Goal: Task Accomplishment & Management: Complete application form

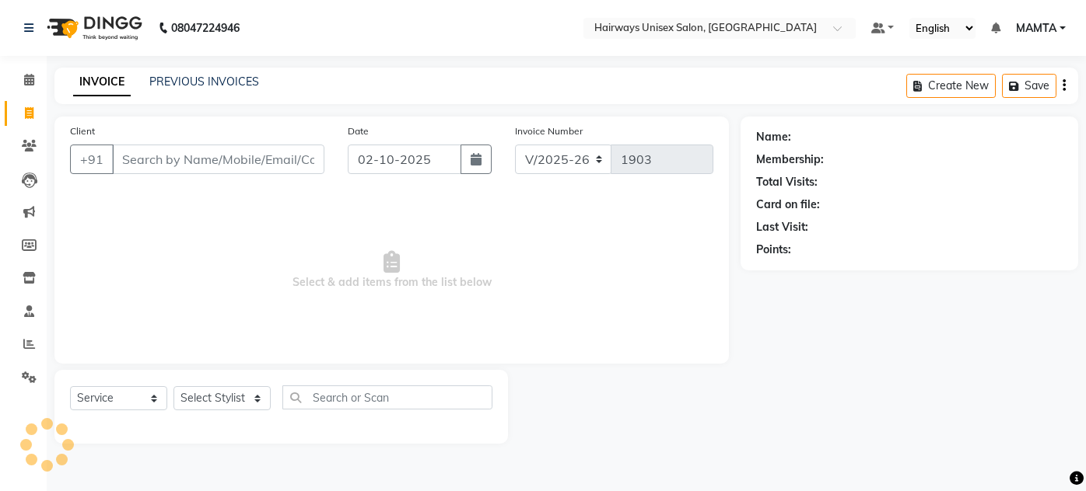
select select "8320"
select select "service"
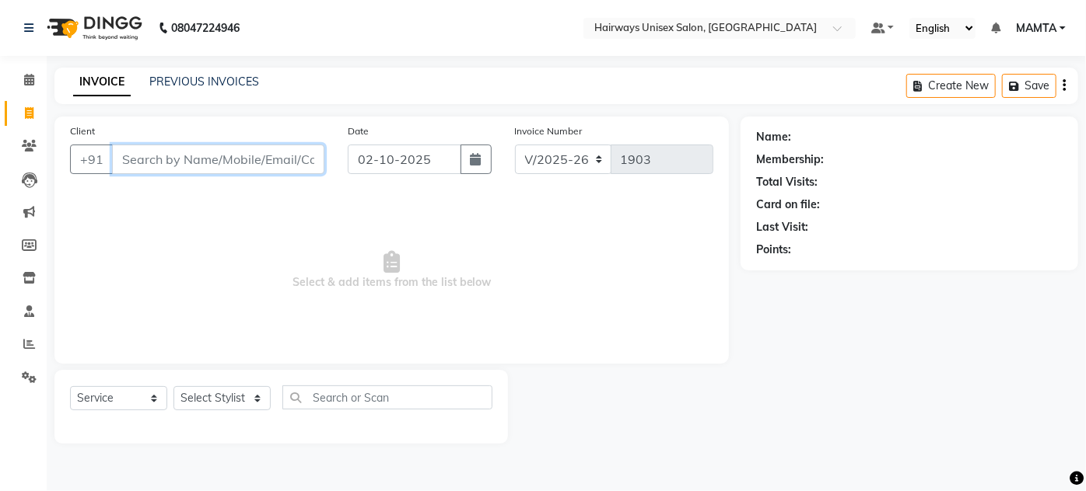
click at [163, 149] on input "Client" at bounding box center [218, 160] width 212 height 30
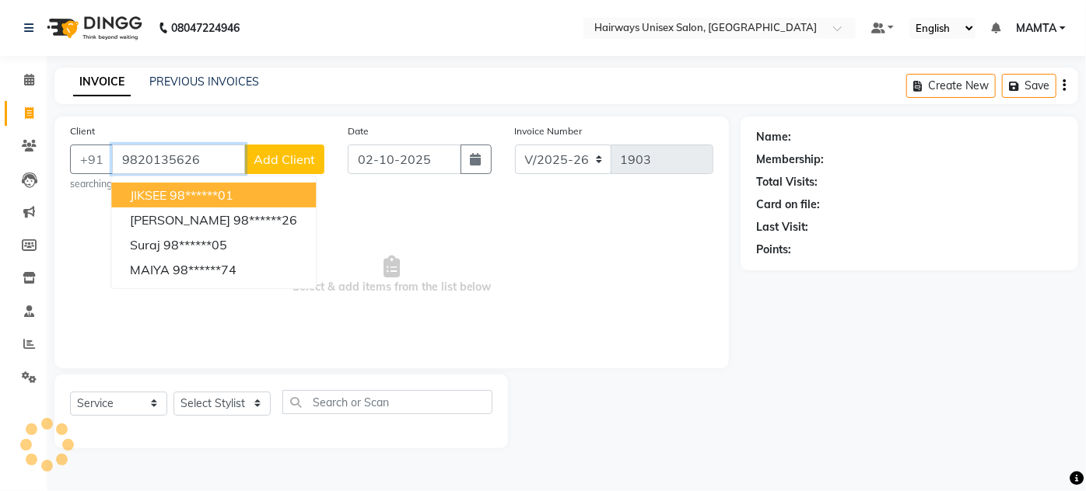
type input "9820135626"
select select "1: Object"
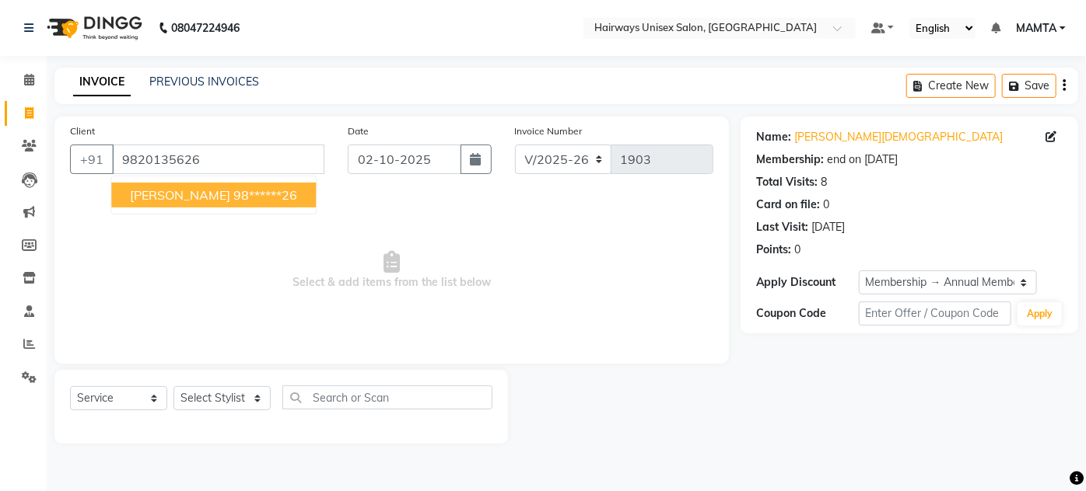
click at [234, 200] on ngb-highlight "98******26" at bounding box center [265, 195] width 64 height 16
type input "98******26"
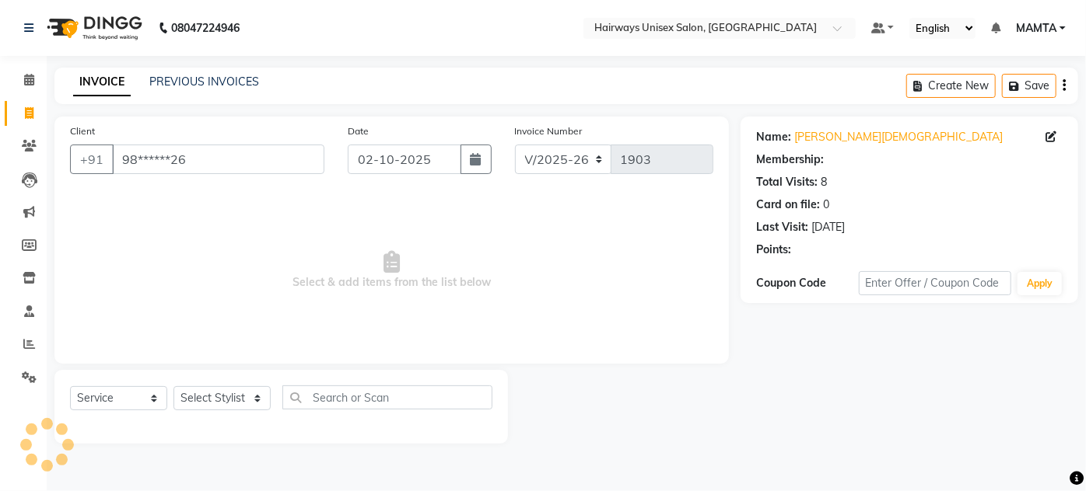
select select "1: Object"
click at [232, 381] on div "Select Service Product Membership Package Voucher Prepaid Gift Card Select Styl…" at bounding box center [280, 407] width 453 height 74
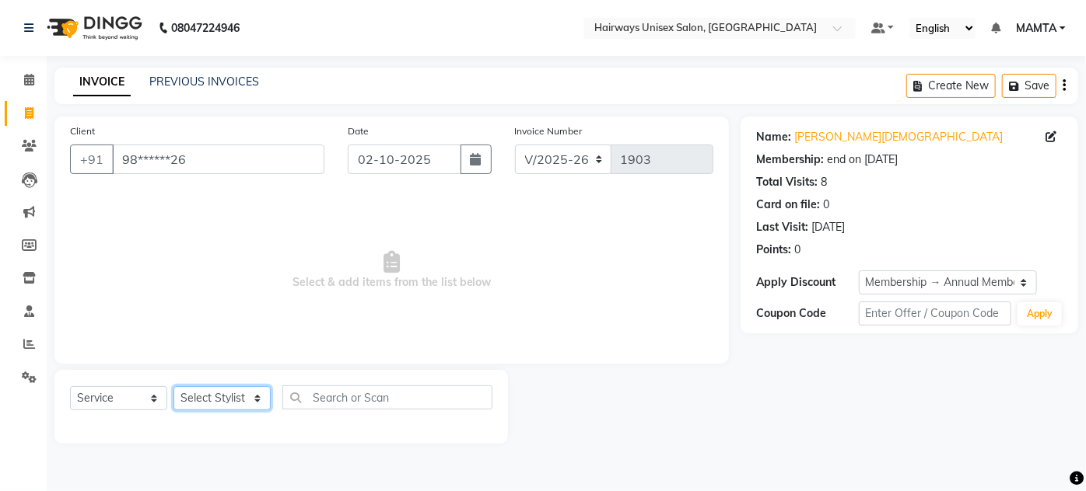
click at [226, 401] on select "Select Stylist [PERSON_NAME] [PERSON_NAME] [PERSON_NAME] MAMTA POOJA [PERSON_NA…" at bounding box center [221, 399] width 97 height 24
select select "80511"
click at [173, 387] on select "Select Stylist [PERSON_NAME] [PERSON_NAME] [PERSON_NAME] MAMTA POOJA [PERSON_NA…" at bounding box center [221, 399] width 97 height 24
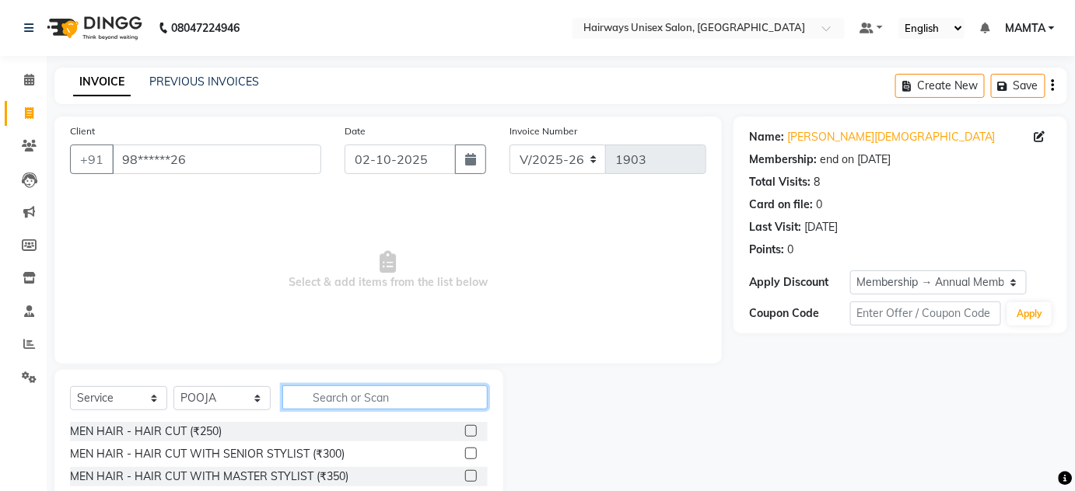
click at [338, 395] on input "text" at bounding box center [384, 398] width 205 height 24
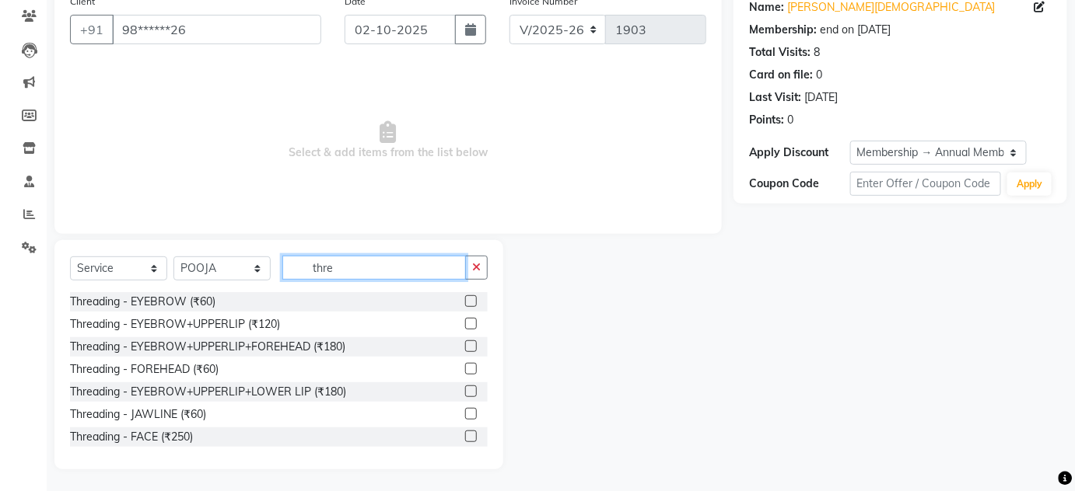
scroll to position [131, 0]
type input "thre"
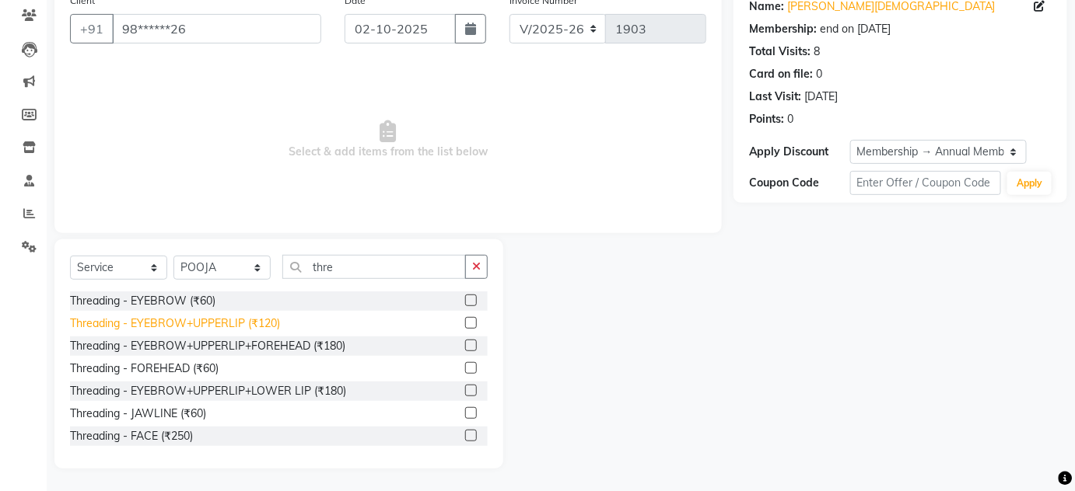
click at [206, 320] on div "Threading - EYEBROW+UPPERLIP (₹120)" at bounding box center [175, 324] width 210 height 16
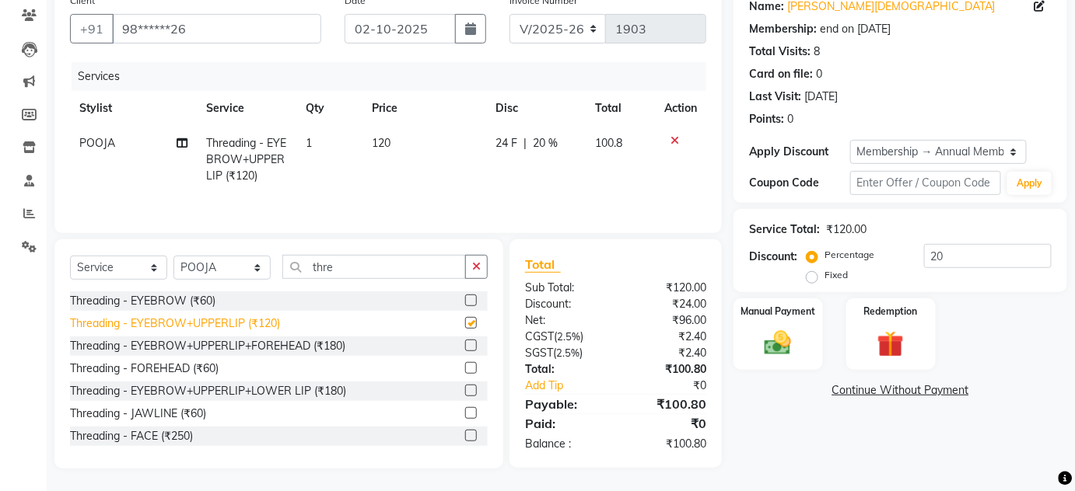
checkbox input "false"
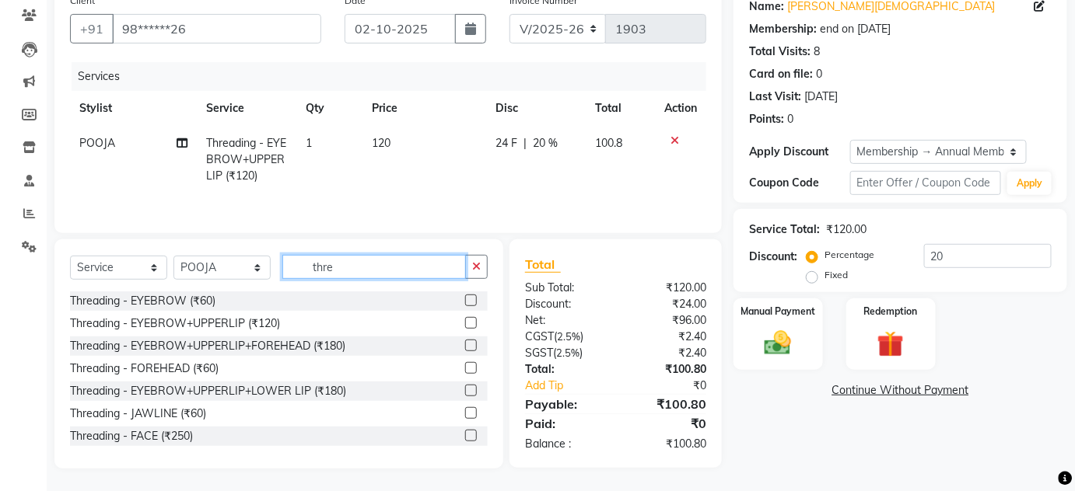
drag, startPoint x: 373, startPoint y: 273, endPoint x: 294, endPoint y: 264, distance: 79.8
click at [294, 264] on input "thre" at bounding box center [374, 267] width 184 height 24
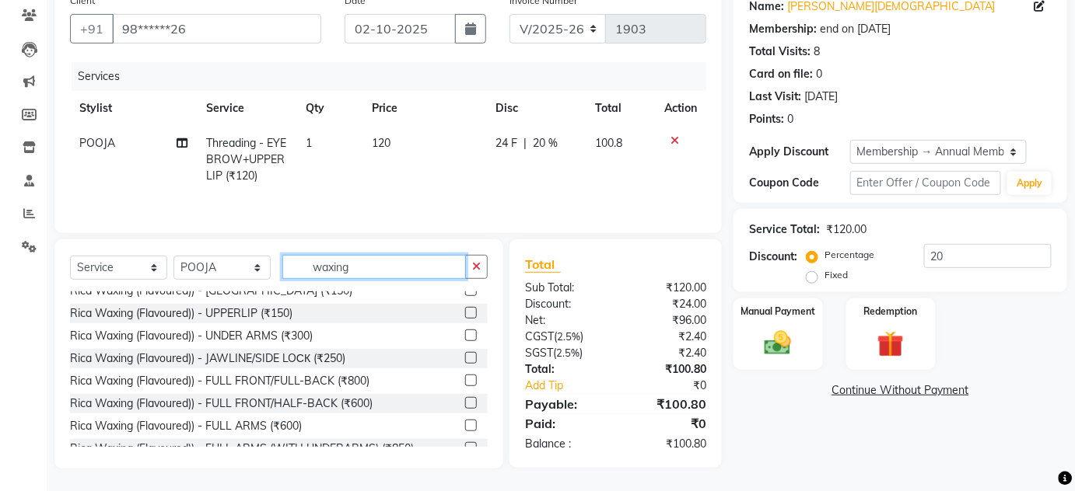
scroll to position [424, 0]
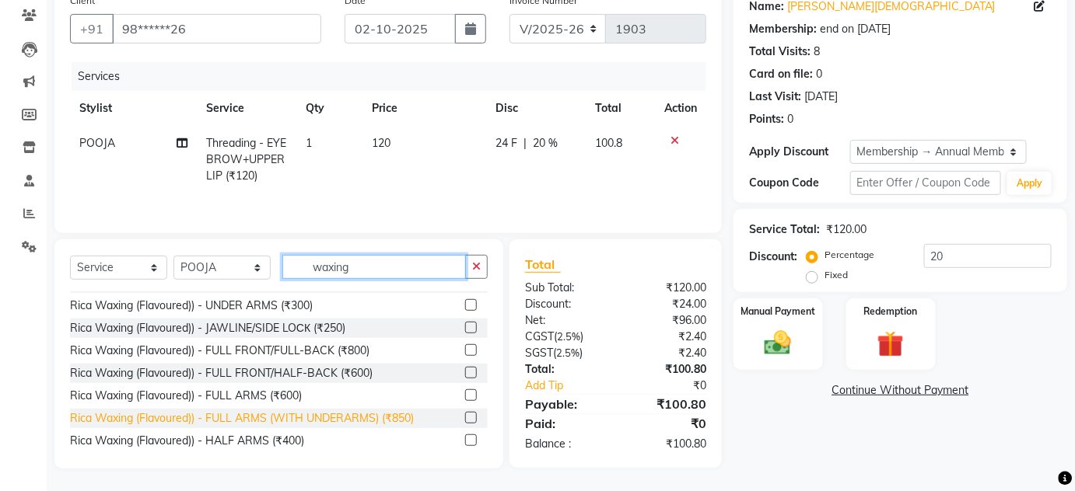
type input "waxing"
click at [381, 418] on div "Rica Waxing (Flavoured)) - FULL ARMS (WITH UNDERARMS) (₹850)" at bounding box center [242, 419] width 344 height 16
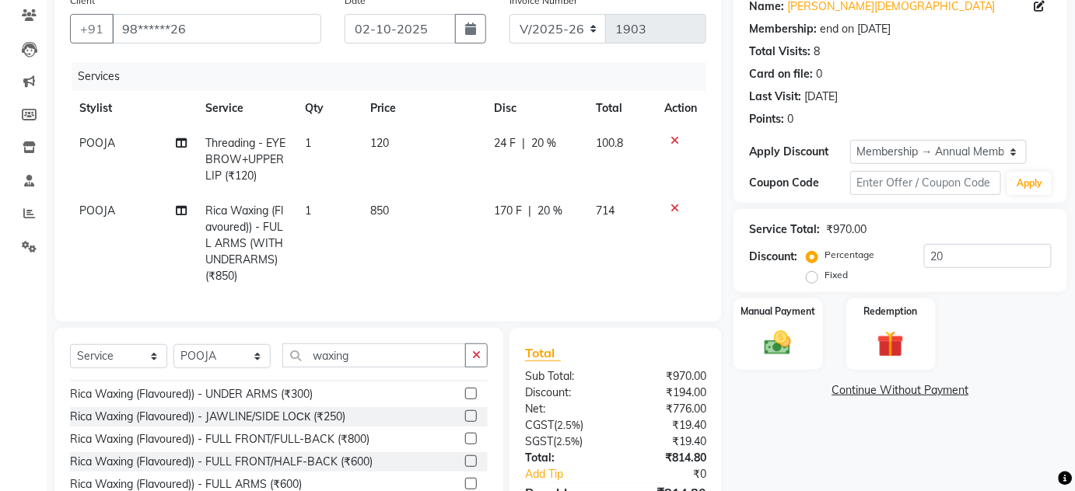
checkbox input "false"
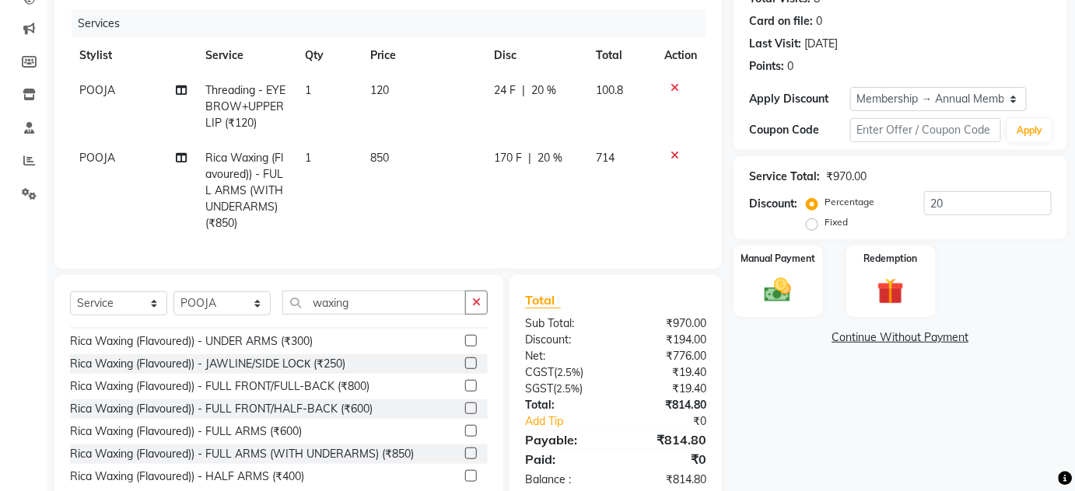
scroll to position [230, 0]
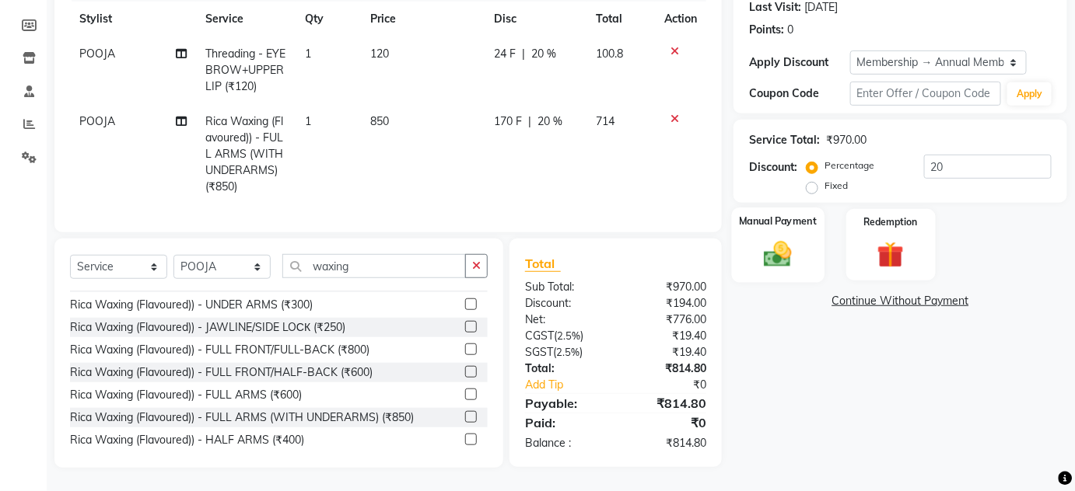
click at [792, 214] on label "Manual Payment" at bounding box center [778, 221] width 78 height 15
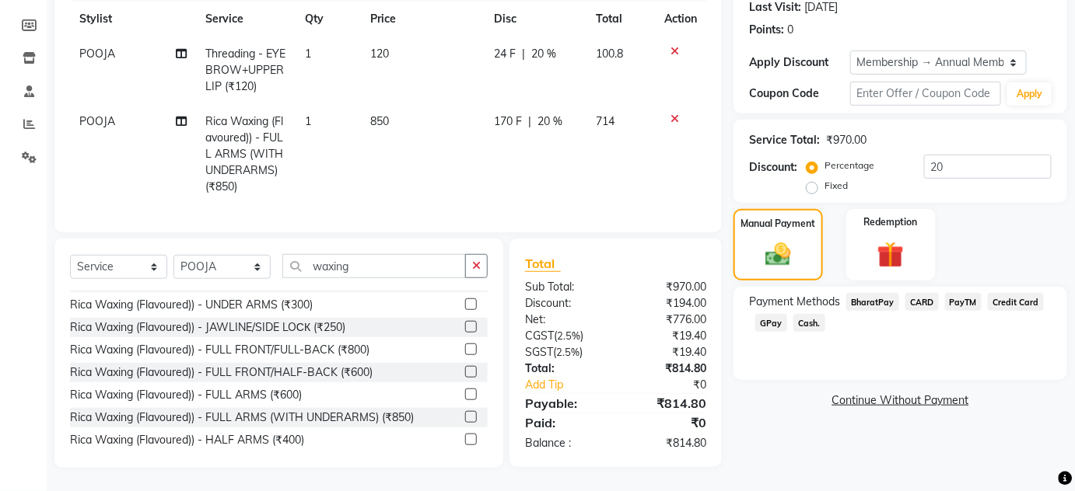
click at [772, 314] on span "GPay" at bounding box center [771, 323] width 32 height 18
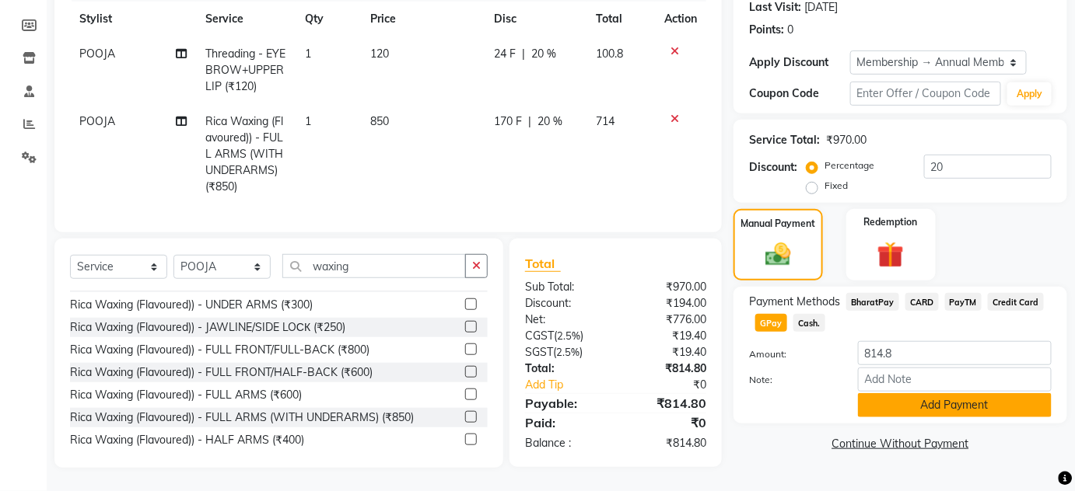
click at [901, 394] on button "Add Payment" at bounding box center [955, 406] width 194 height 24
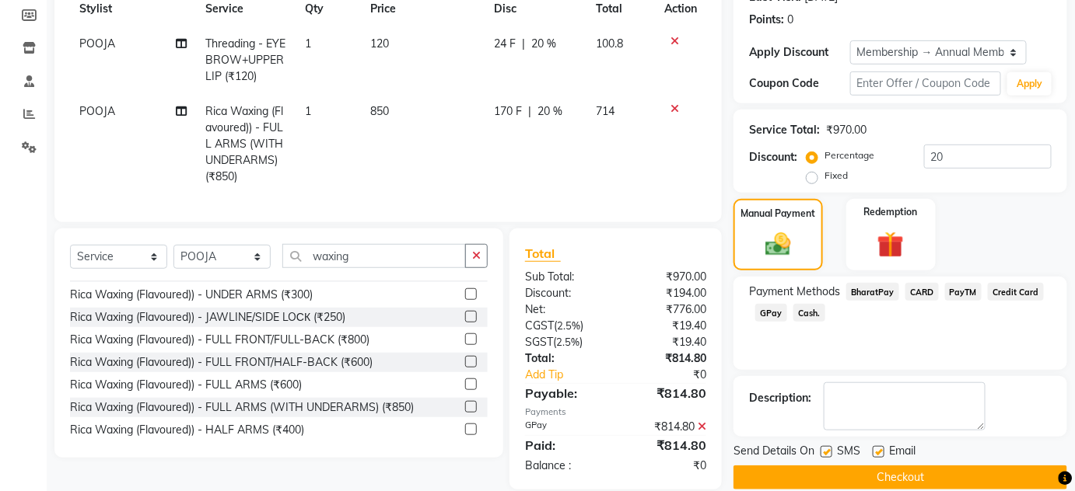
scroll to position [261, 0]
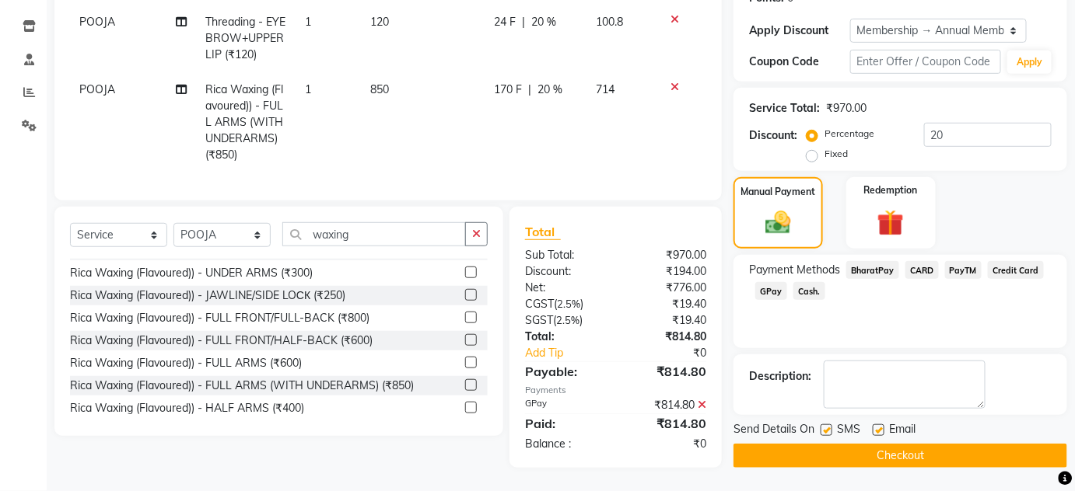
click at [823, 425] on label at bounding box center [826, 431] width 12 height 12
click at [823, 426] on input "checkbox" at bounding box center [825, 431] width 10 height 10
checkbox input "false"
click at [883, 425] on label at bounding box center [879, 431] width 12 height 12
click at [883, 426] on input "checkbox" at bounding box center [878, 431] width 10 height 10
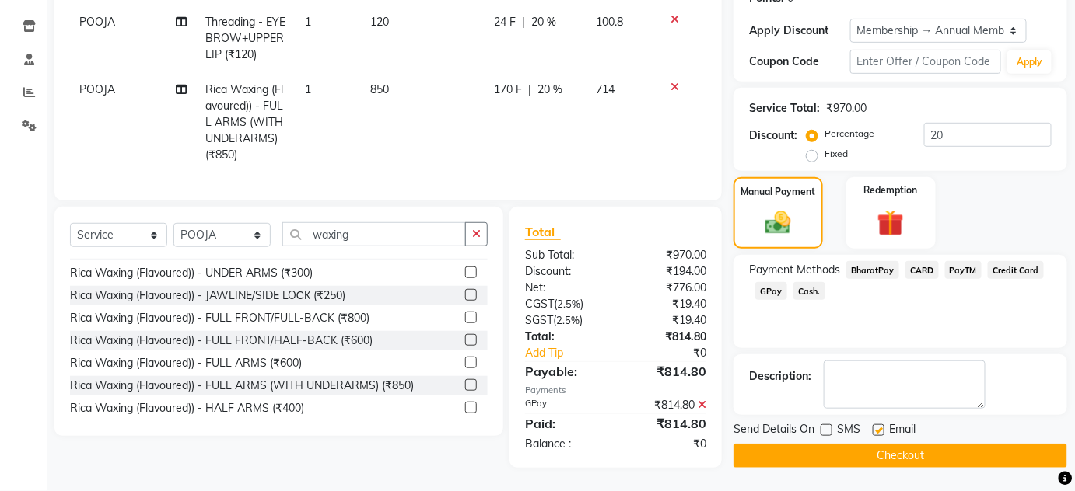
checkbox input "false"
click at [866, 448] on button "Checkout" at bounding box center [900, 456] width 334 height 24
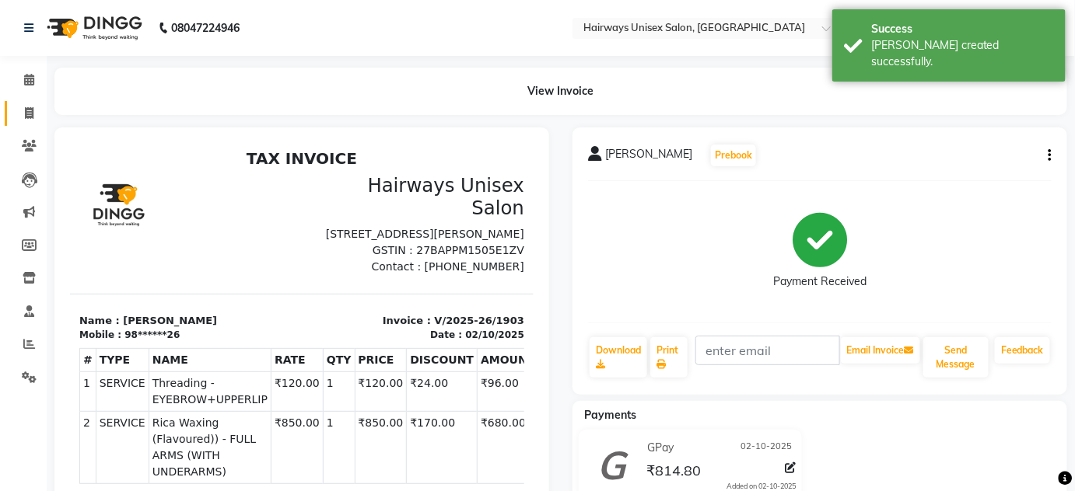
click at [23, 103] on link "Invoice" at bounding box center [23, 114] width 37 height 26
select select "8320"
select select "service"
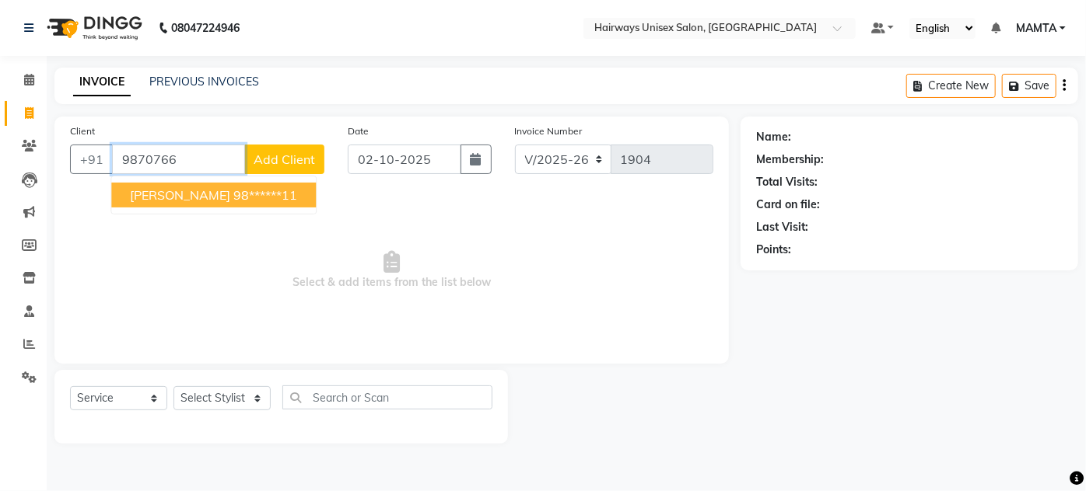
click at [233, 190] on ngb-highlight "98******11" at bounding box center [265, 195] width 64 height 16
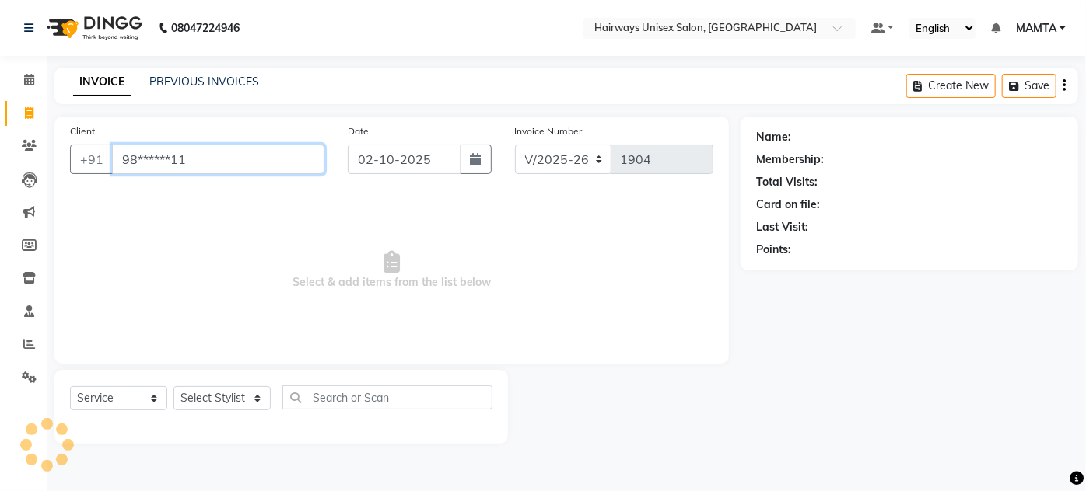
type input "98******11"
select select "1: Object"
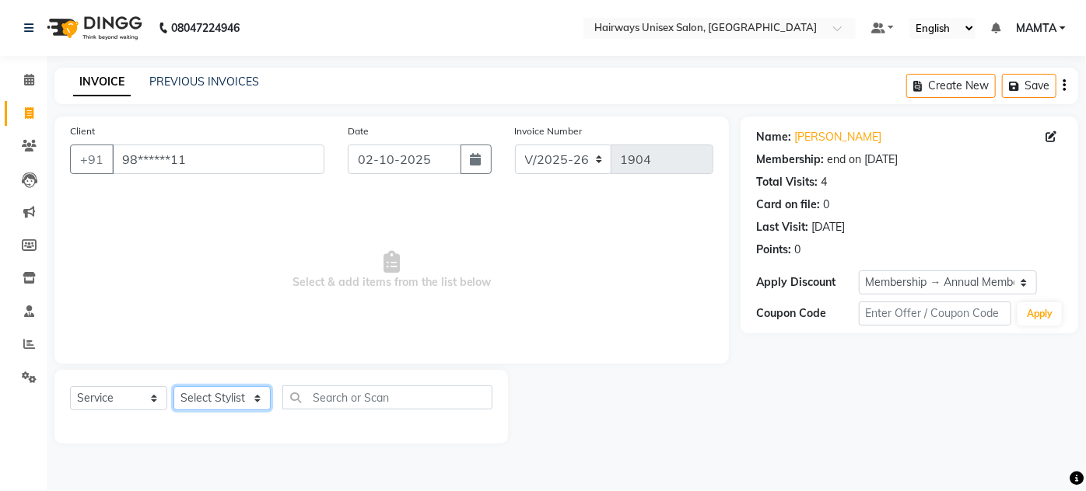
click at [225, 395] on select "Select Stylist [PERSON_NAME] [PERSON_NAME] [PERSON_NAME] MAMTA POOJA [PERSON_NA…" at bounding box center [221, 399] width 97 height 24
click at [173, 387] on select "Select Stylist [PERSON_NAME] [PERSON_NAME] [PERSON_NAME] MAMTA POOJA [PERSON_NA…" at bounding box center [221, 399] width 97 height 24
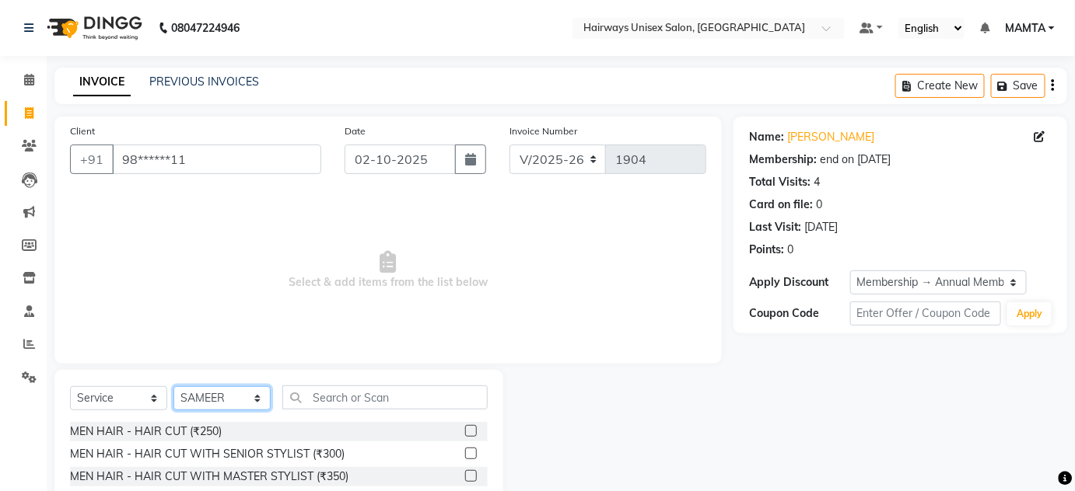
click at [214, 404] on select "Select Stylist [PERSON_NAME] [PERSON_NAME] [PERSON_NAME] MAMTA POOJA [PERSON_NA…" at bounding box center [221, 399] width 97 height 24
select select "81201"
click at [173, 387] on select "Select Stylist [PERSON_NAME] [PERSON_NAME] [PERSON_NAME] MAMTA POOJA [PERSON_NA…" at bounding box center [221, 399] width 97 height 24
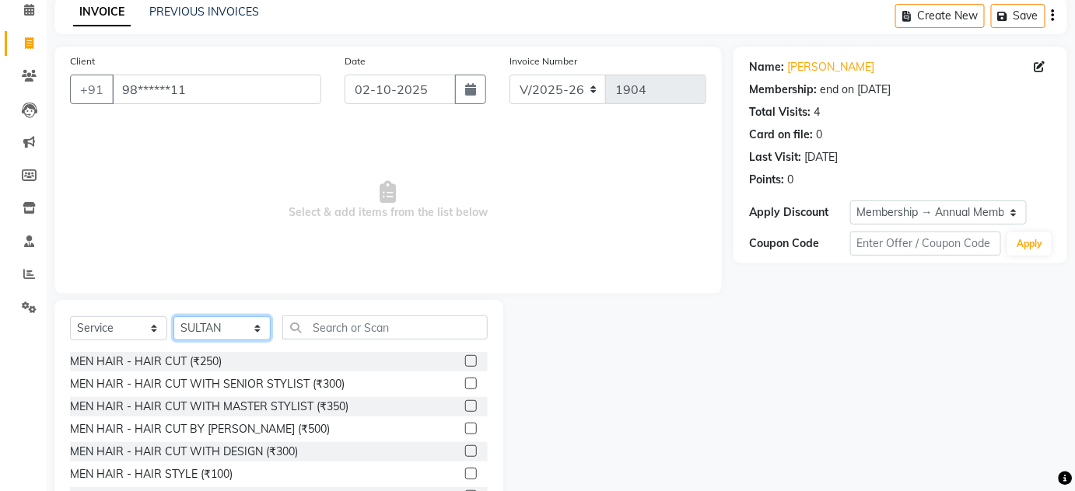
scroll to position [70, 0]
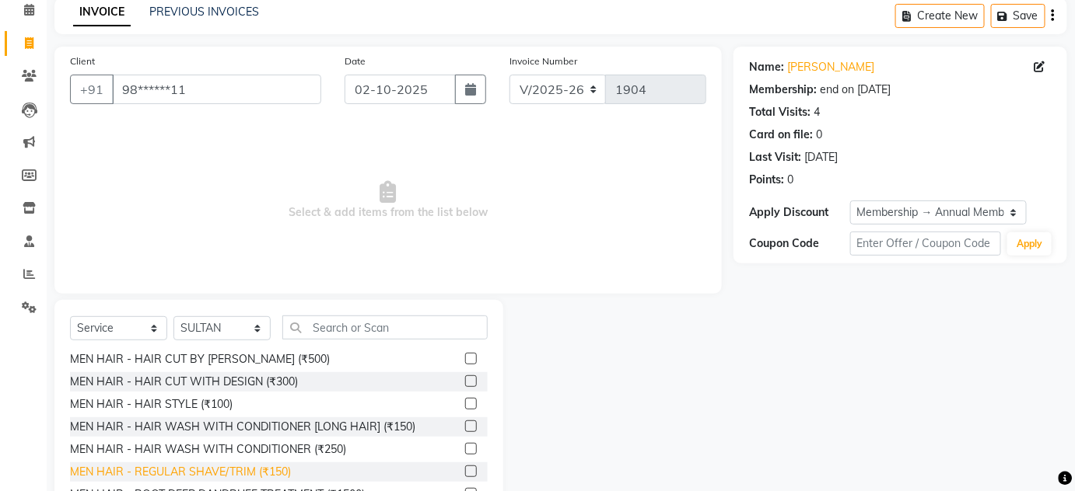
click at [254, 471] on div "MEN HAIR - REGULAR SHAVE/TRIM (₹150)" at bounding box center [180, 472] width 221 height 16
checkbox input "false"
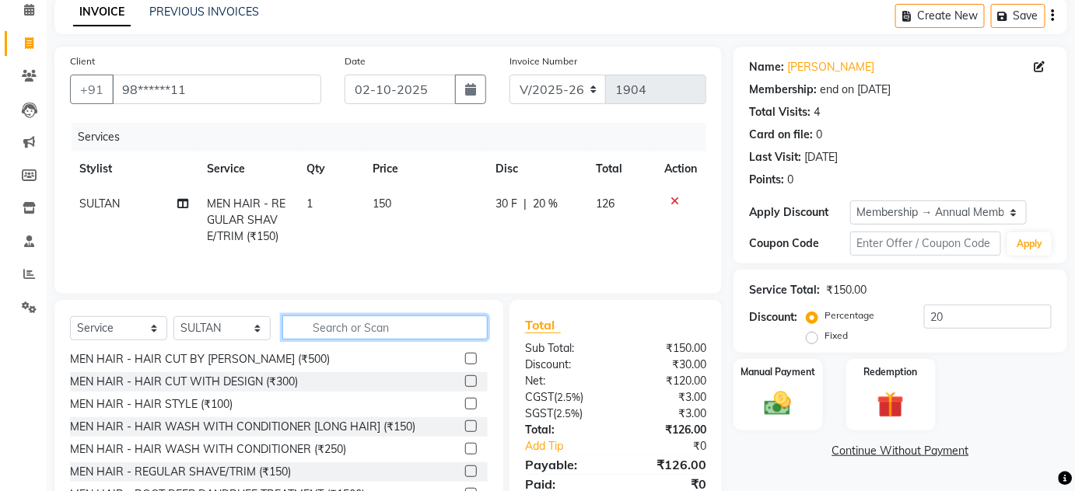
click at [317, 321] on input "text" at bounding box center [384, 328] width 205 height 24
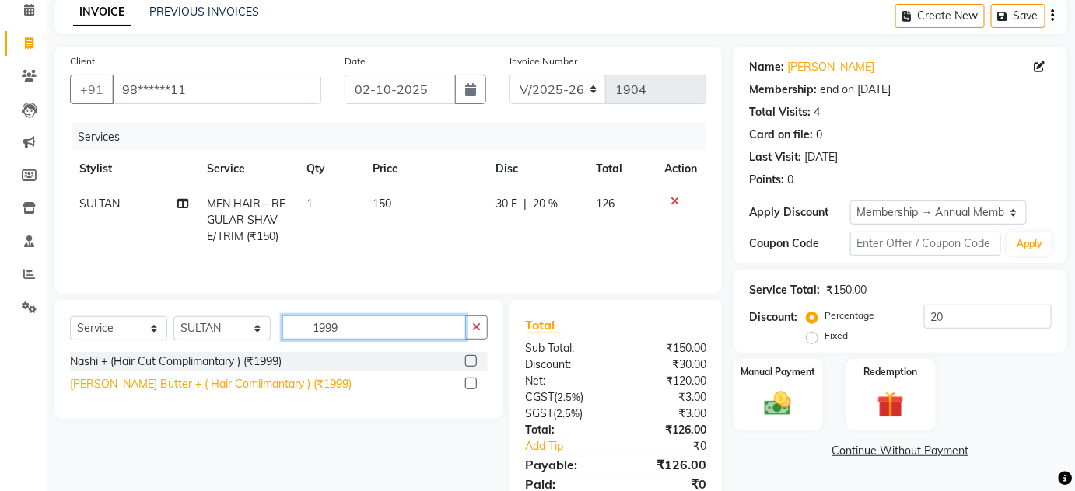
type input "1999"
click at [152, 382] on div "[PERSON_NAME] Butter + ( Hair Comlimantary ) (₹1999)" at bounding box center [211, 384] width 282 height 16
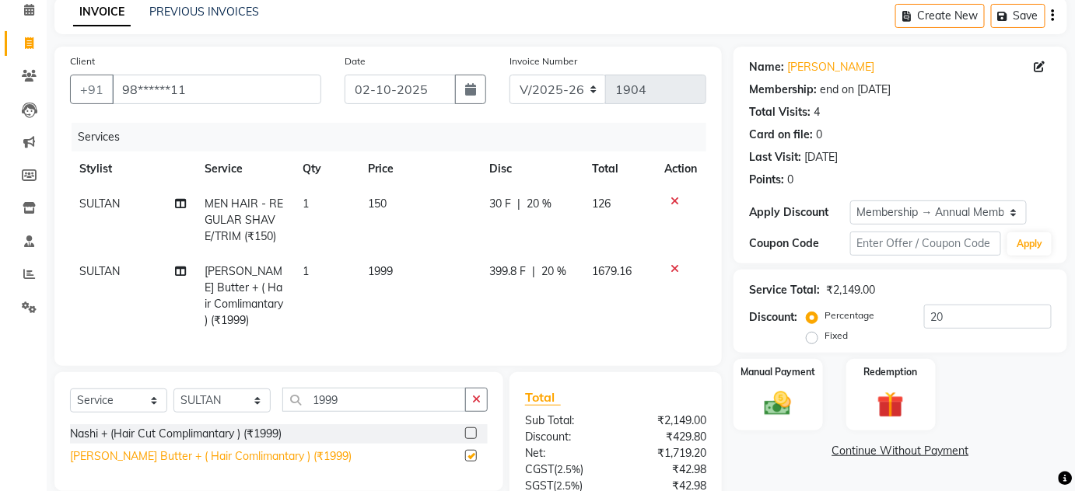
checkbox input "false"
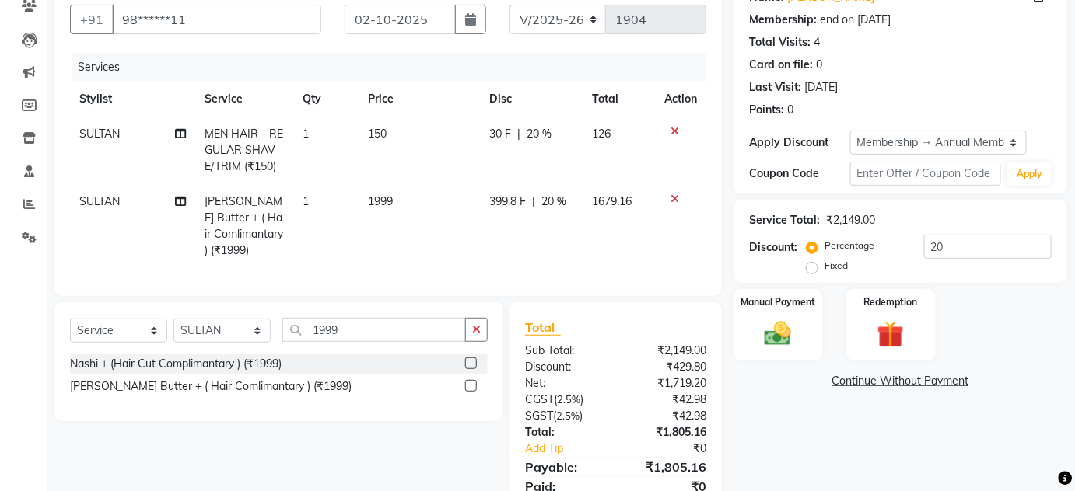
scroll to position [197, 0]
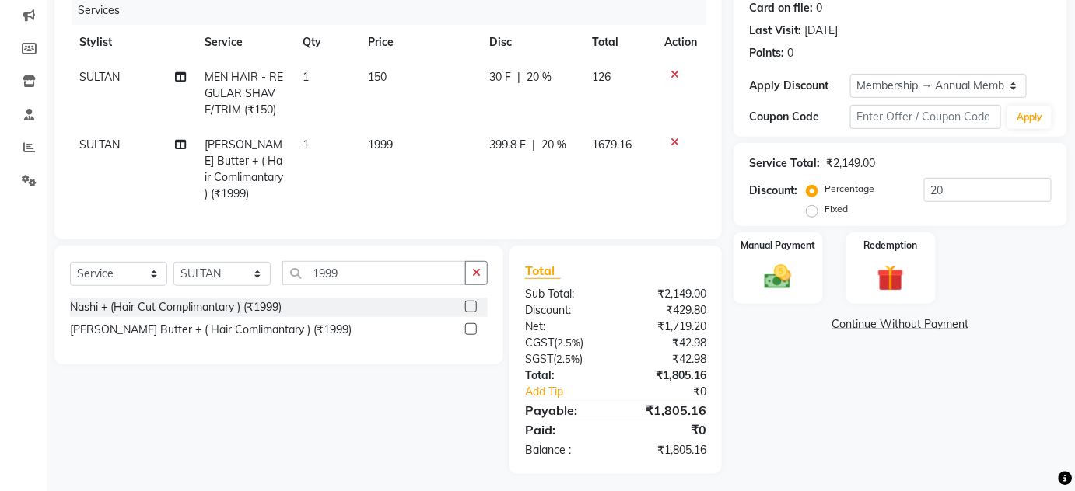
click at [560, 143] on span "20 %" at bounding box center [553, 145] width 25 height 16
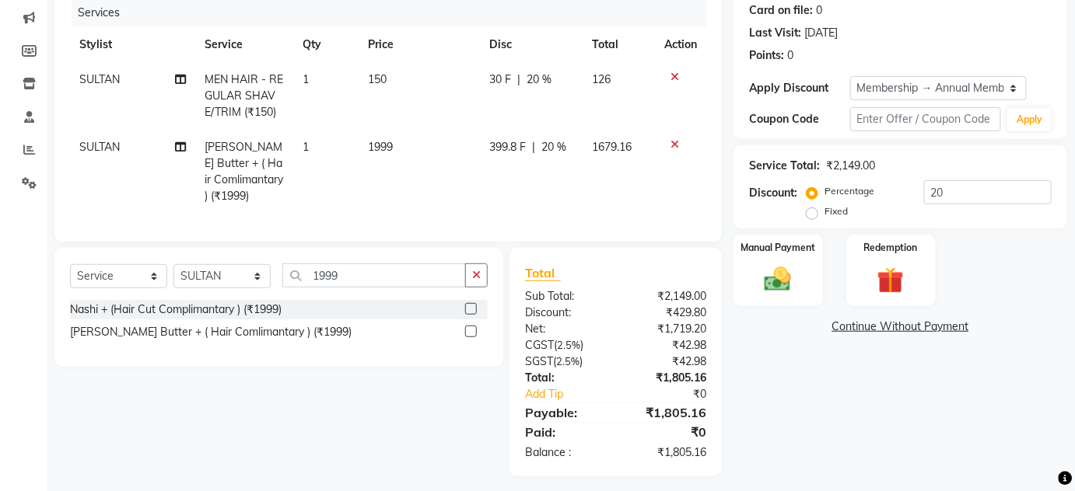
select select "81201"
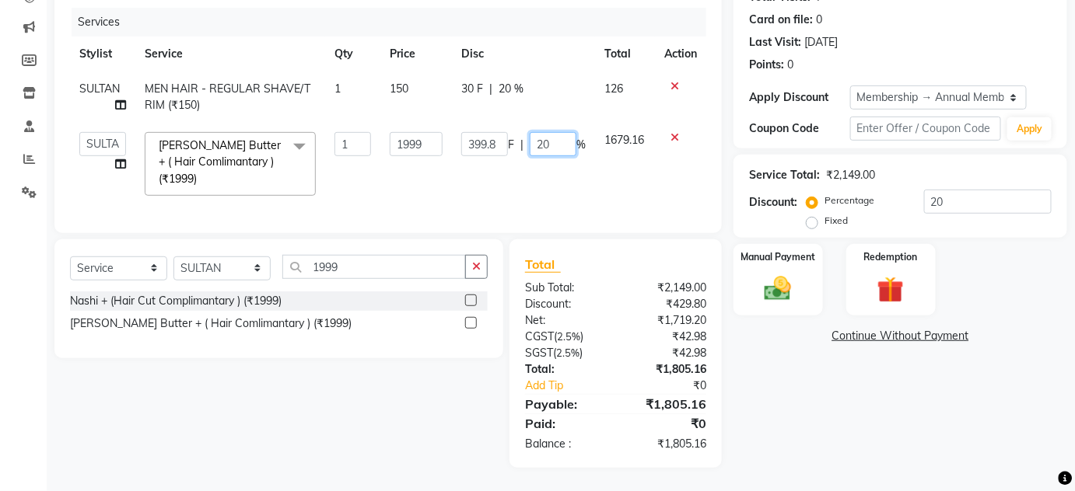
drag, startPoint x: 537, startPoint y: 140, endPoint x: 512, endPoint y: 134, distance: 25.7
click at [512, 134] on div "399.8 F | 20 %" at bounding box center [523, 144] width 124 height 24
click at [551, 58] on th "Disc" at bounding box center [523, 54] width 143 height 35
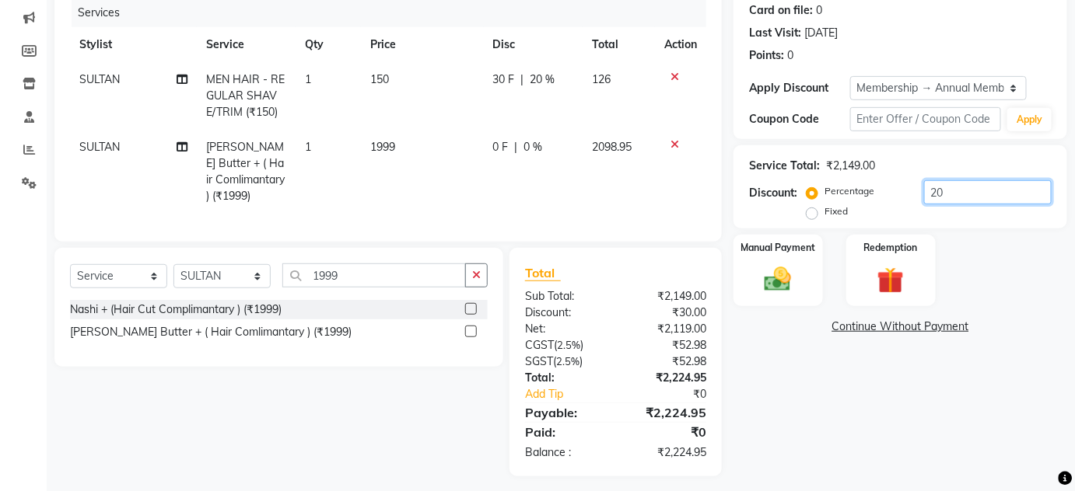
click at [948, 184] on input "20" at bounding box center [988, 192] width 128 height 24
type input "2"
type input "5"
type input "6"
type input "2"
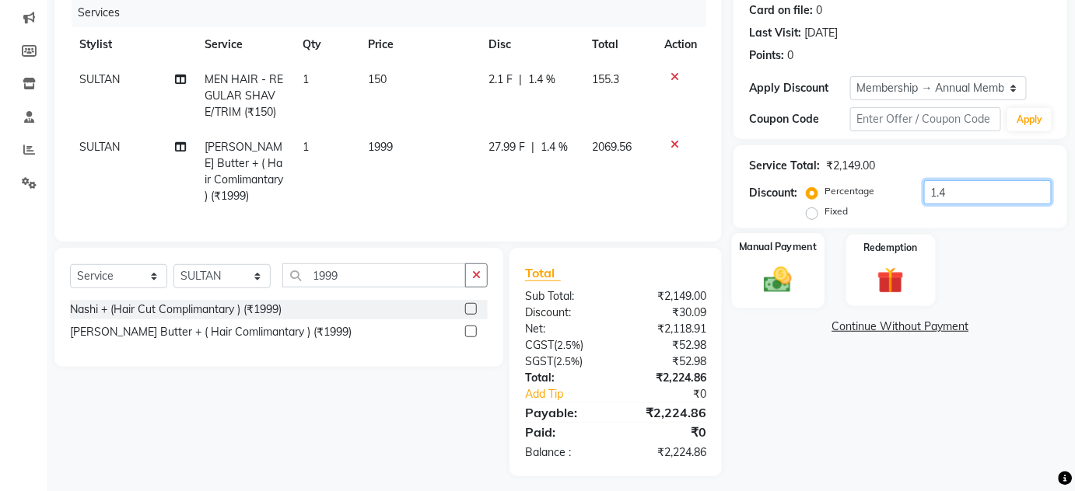
type input "1.4"
click at [793, 275] on img at bounding box center [777, 280] width 45 height 32
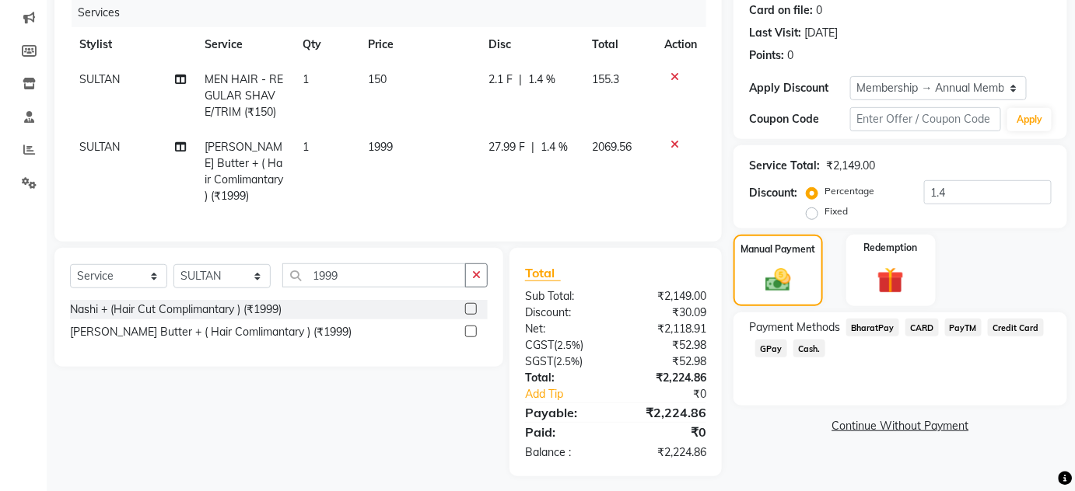
click at [778, 350] on span "GPay" at bounding box center [771, 349] width 32 height 18
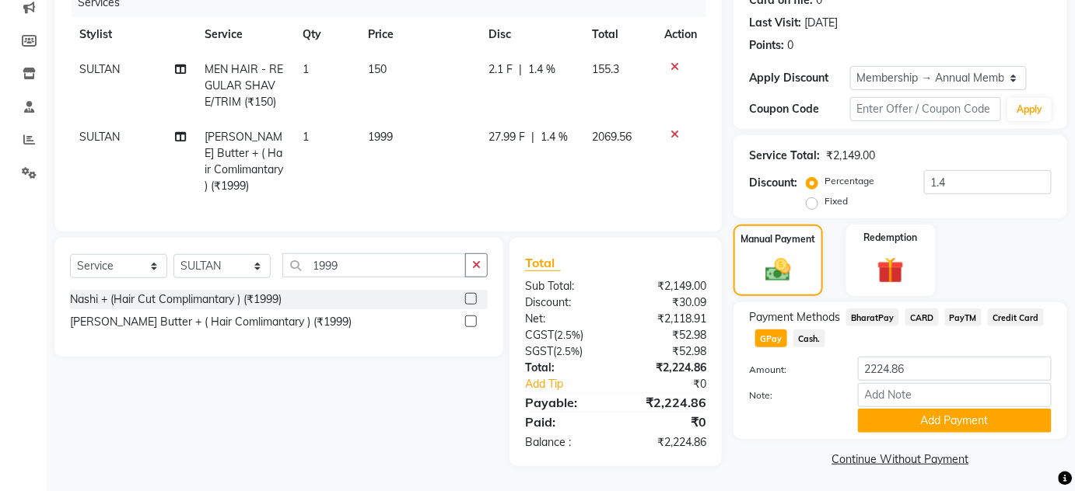
scroll to position [207, 0]
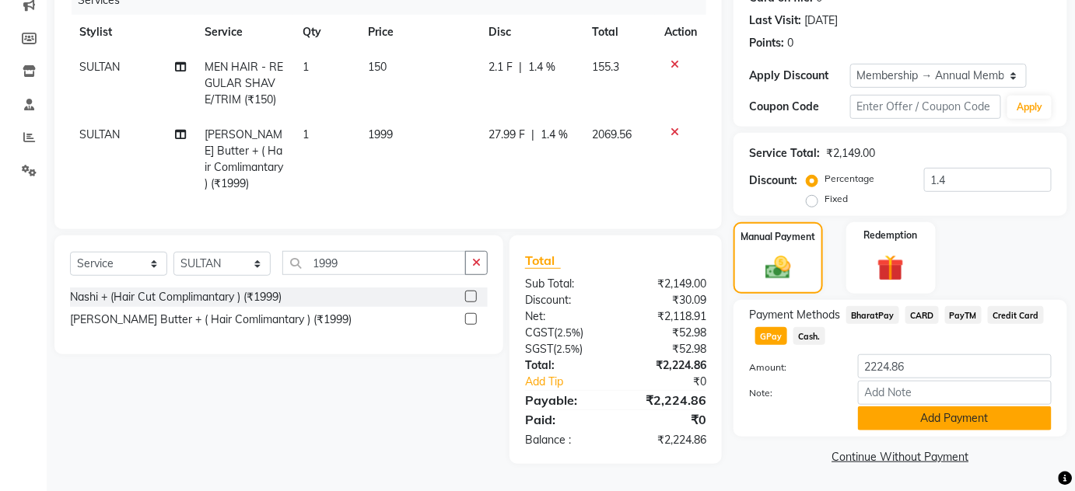
click at [948, 414] on button "Add Payment" at bounding box center [955, 419] width 194 height 24
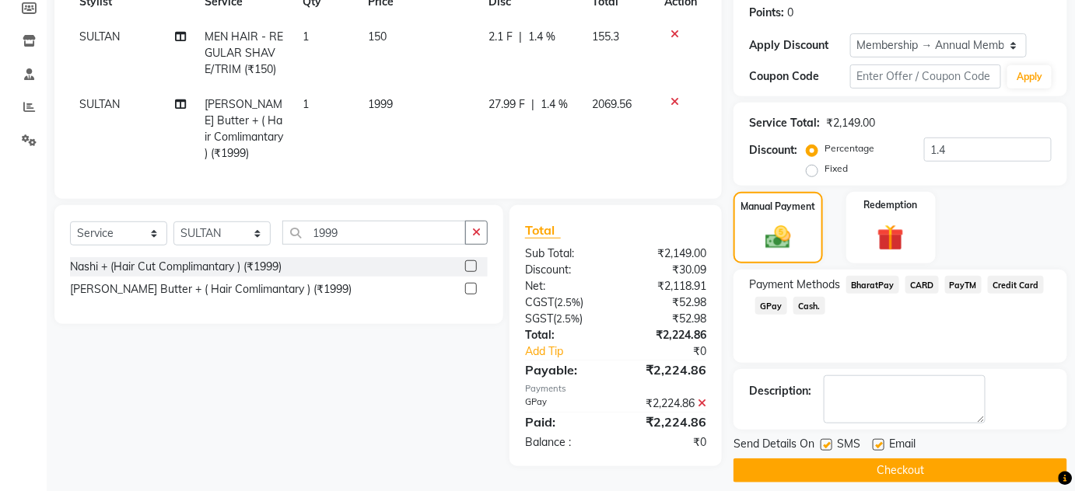
scroll to position [250, 0]
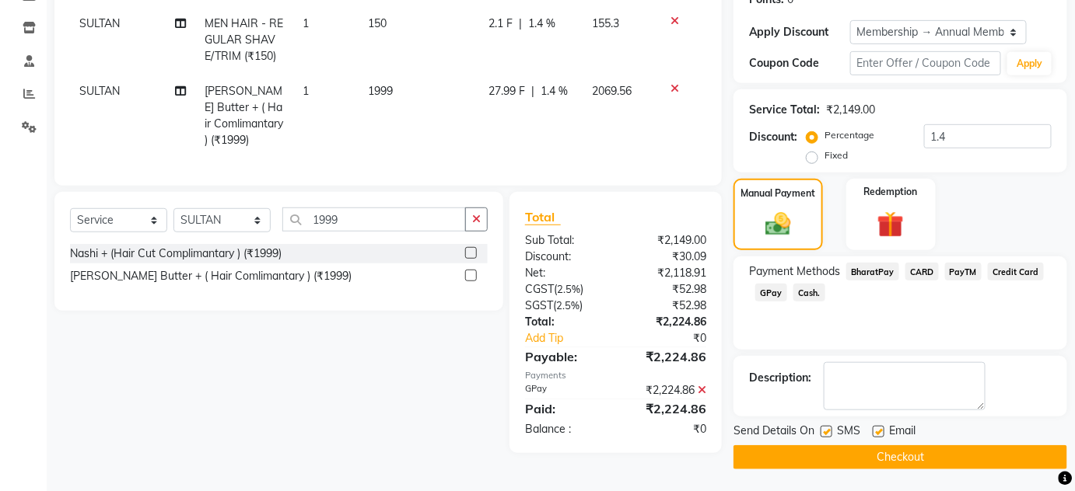
click at [826, 429] on label at bounding box center [826, 432] width 12 height 12
click at [826, 429] on input "checkbox" at bounding box center [825, 433] width 10 height 10
checkbox input "false"
click at [875, 430] on label at bounding box center [879, 432] width 12 height 12
click at [875, 430] on input "checkbox" at bounding box center [878, 433] width 10 height 10
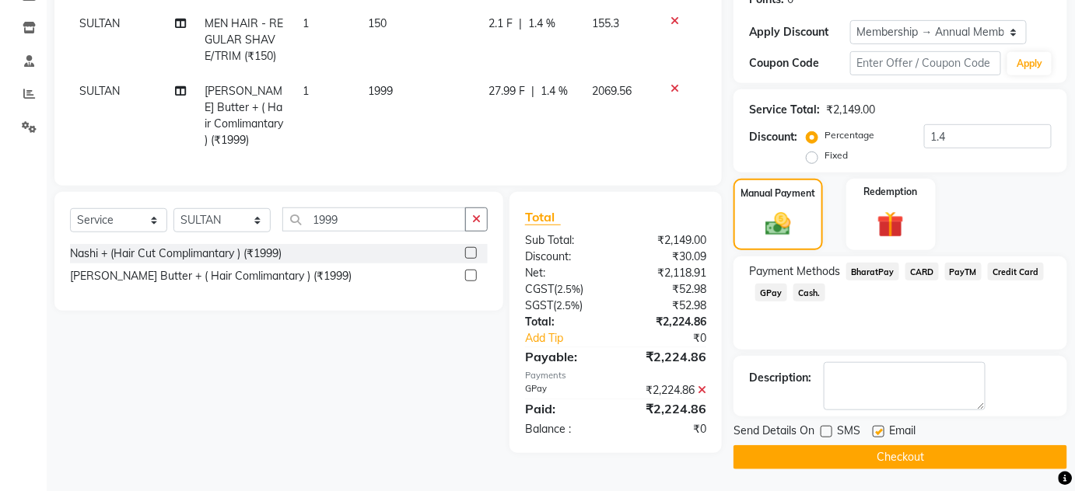
checkbox input "false"
click at [856, 457] on button "Checkout" at bounding box center [900, 458] width 334 height 24
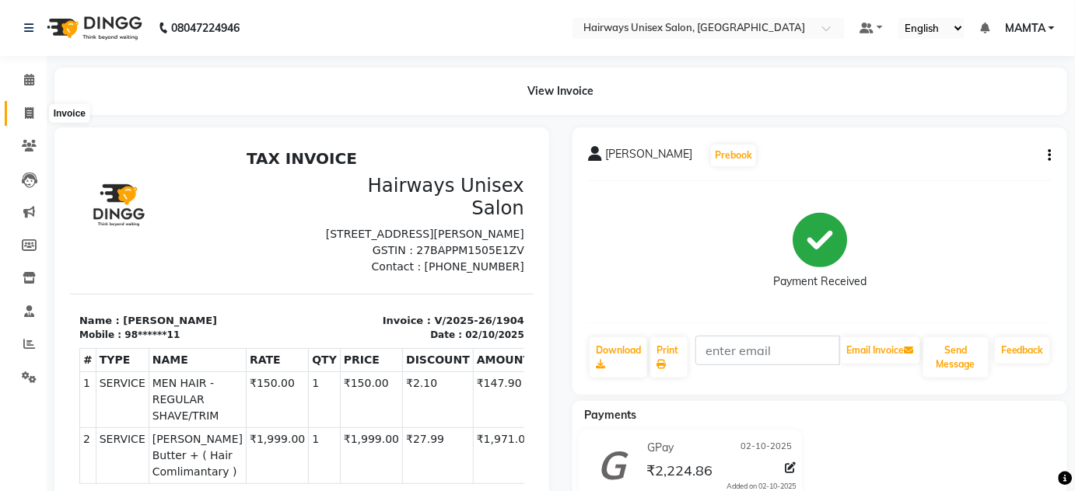
click at [27, 121] on span at bounding box center [29, 114] width 27 height 18
select select "service"
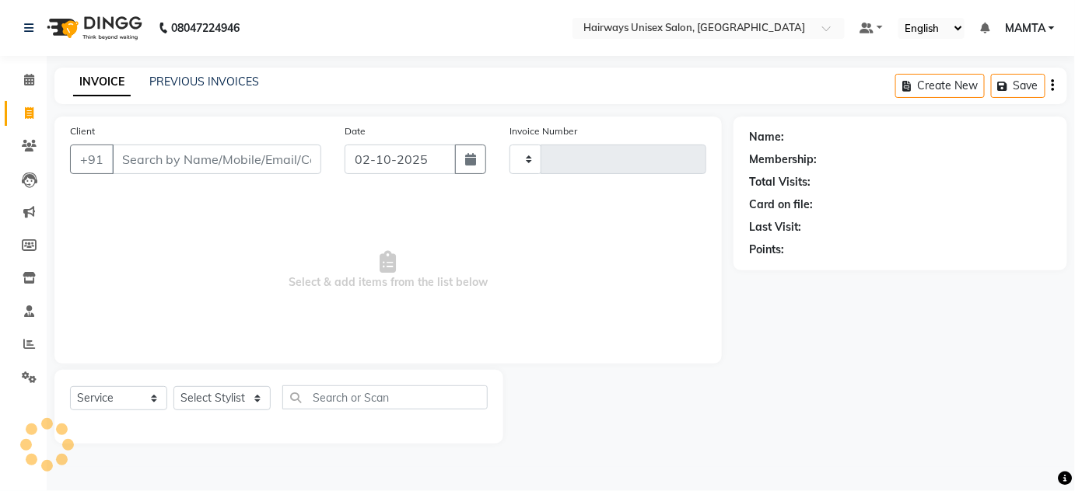
type input "1905"
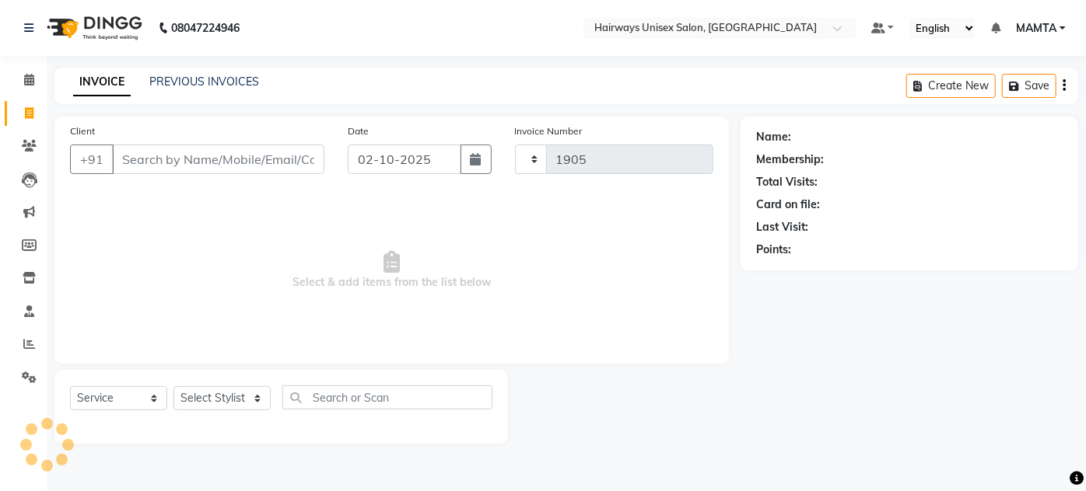
select select "8320"
click at [152, 167] on input "Client" at bounding box center [218, 160] width 212 height 30
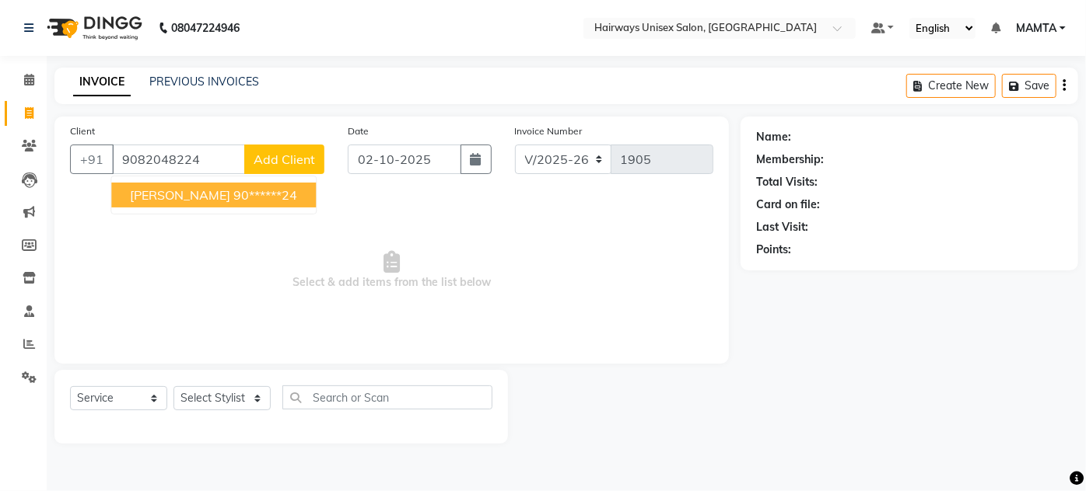
type input "9082048224"
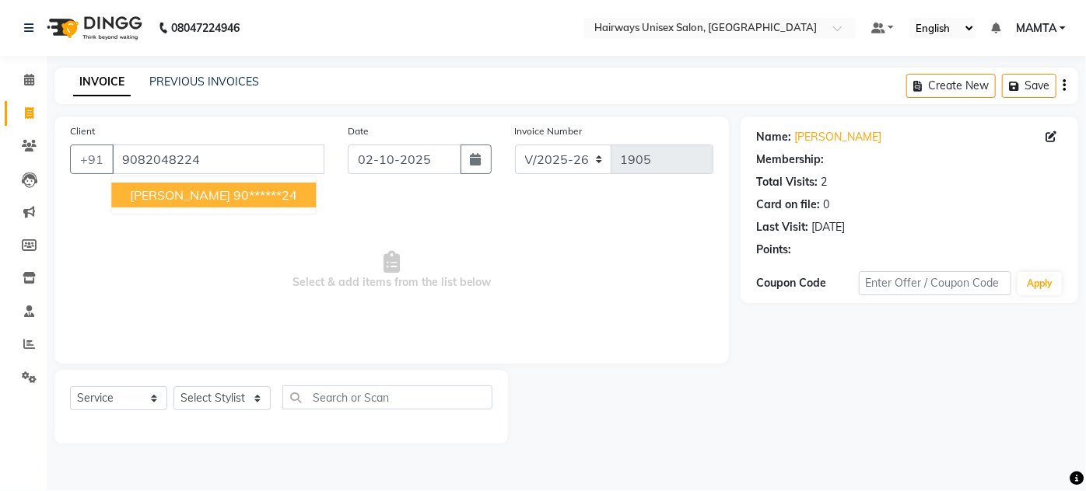
select select "1: Object"
click at [197, 203] on button "[PERSON_NAME] 90******24" at bounding box center [213, 195] width 205 height 25
type input "90******24"
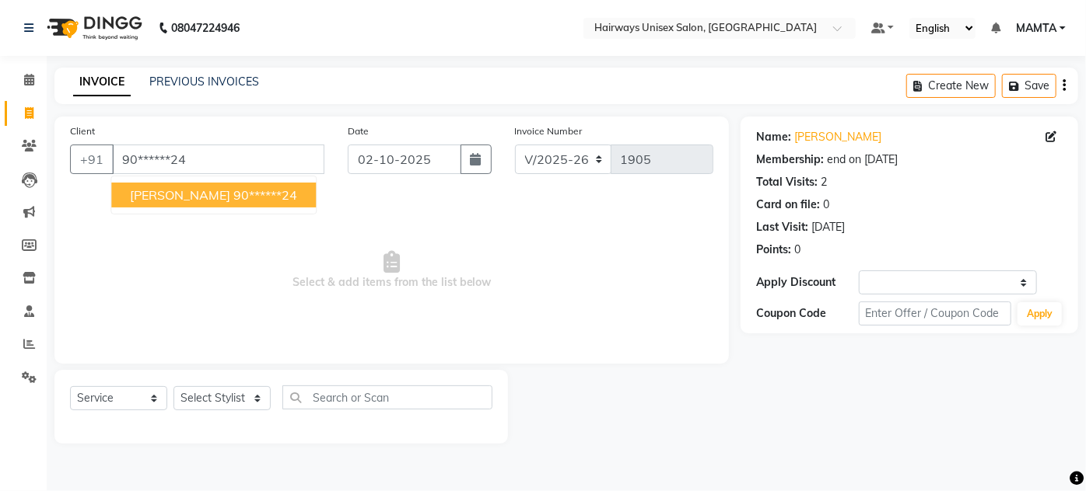
select select "1: Object"
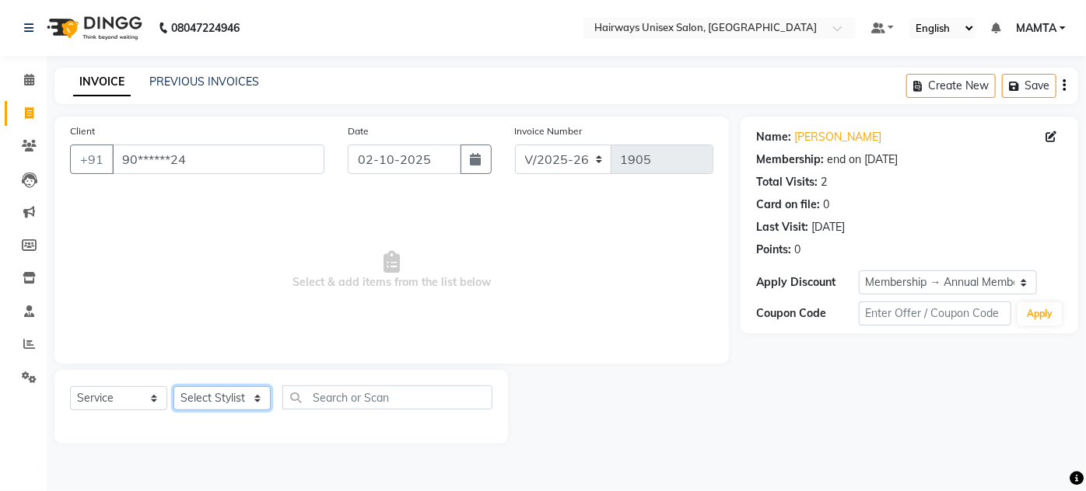
click at [255, 398] on select "Select Stylist [PERSON_NAME] [PERSON_NAME] [PERSON_NAME] MAMTA POOJA [PERSON_NA…" at bounding box center [221, 399] width 97 height 24
select select "80506"
click at [173, 387] on select "Select Stylist [PERSON_NAME] [PERSON_NAME] [PERSON_NAME] MAMTA POOJA [PERSON_NA…" at bounding box center [221, 399] width 97 height 24
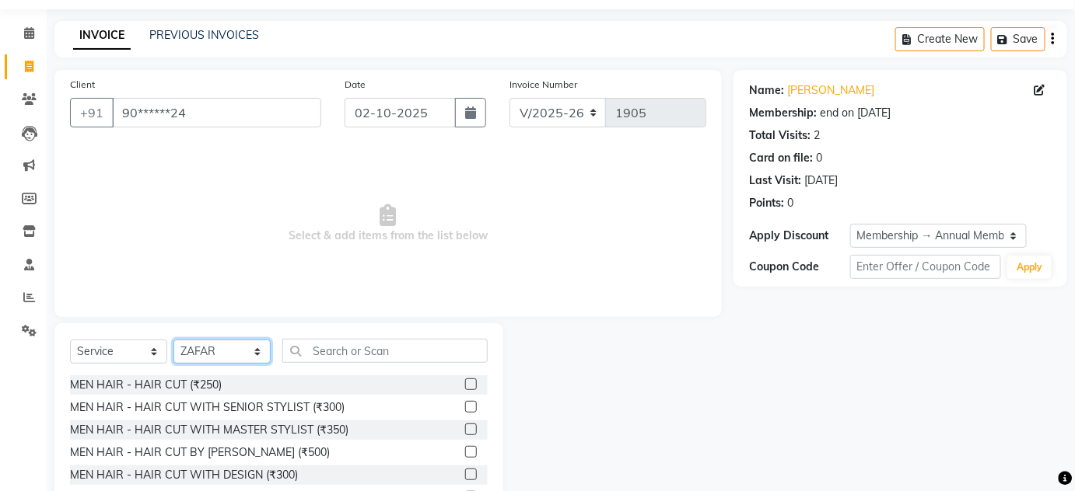
scroll to position [70, 0]
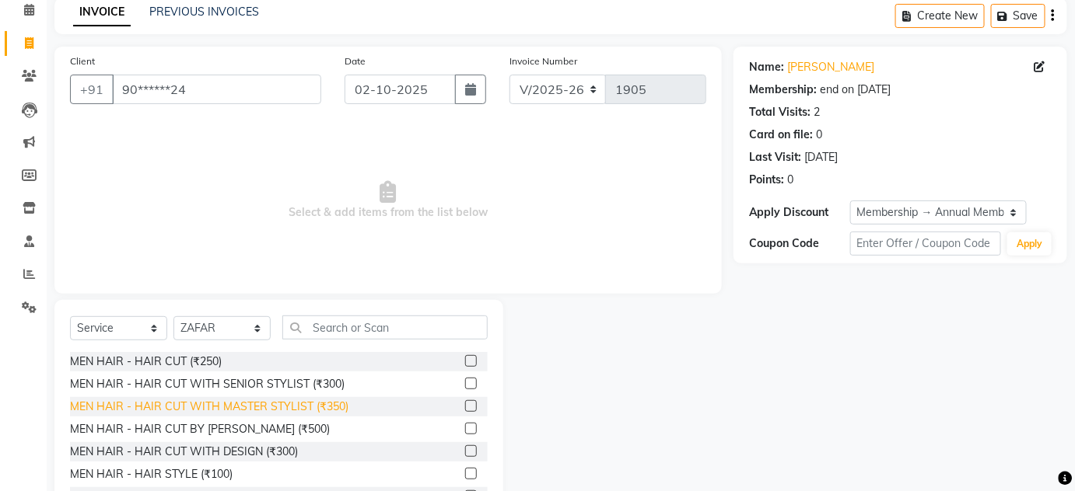
click at [292, 410] on div "MEN HAIR - HAIR CUT WITH MASTER STYLIST (₹350)" at bounding box center [209, 407] width 278 height 16
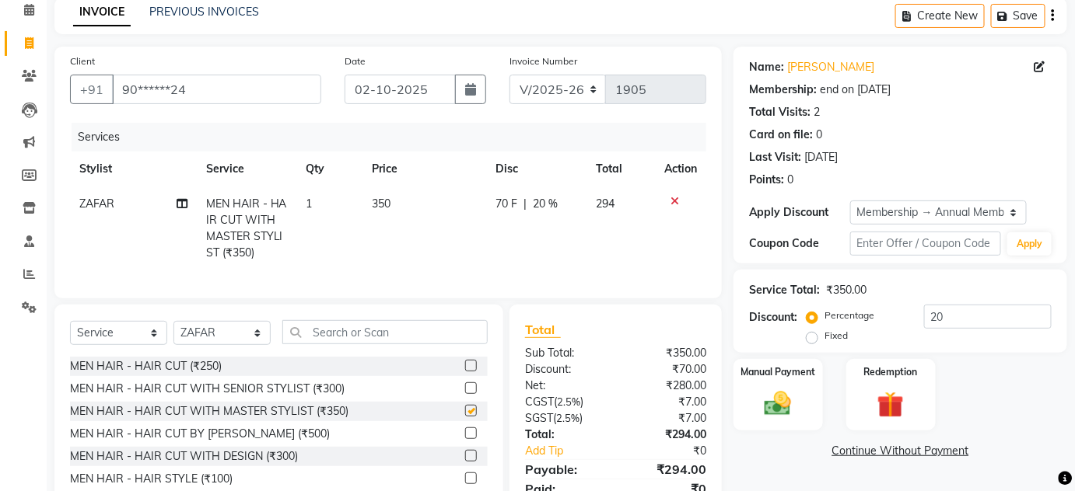
checkbox input "false"
click at [201, 345] on select "Select Stylist [PERSON_NAME] [PERSON_NAME] [PERSON_NAME] MAMTA POOJA [PERSON_NA…" at bounding box center [221, 333] width 97 height 24
select select "80856"
click at [173, 331] on select "Select Stylist [PERSON_NAME] [PERSON_NAME] [PERSON_NAME] MAMTA POOJA [PERSON_NA…" at bounding box center [221, 333] width 97 height 24
click at [315, 340] on input "text" at bounding box center [384, 332] width 205 height 24
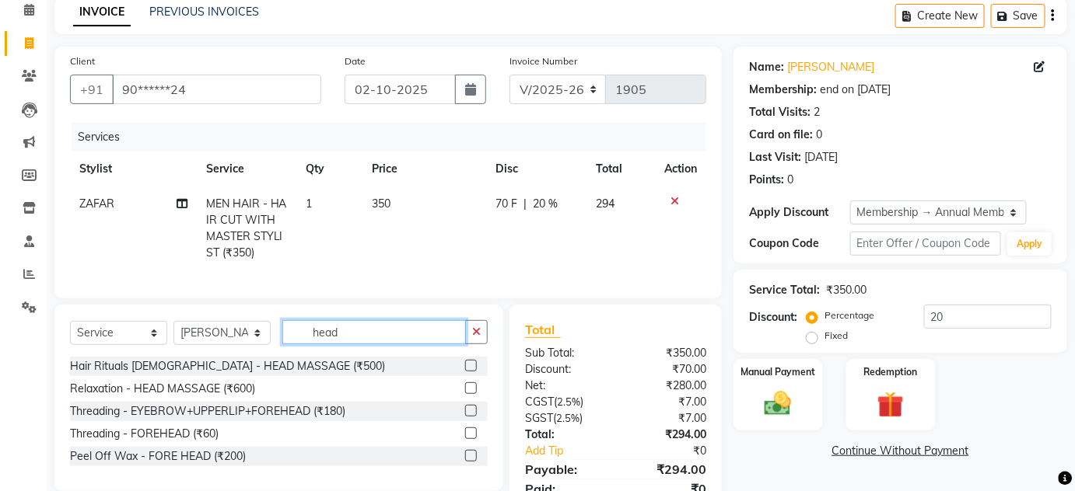
type input "head"
click at [271, 367] on div "Hair Rituals [DEMOGRAPHIC_DATA] - HEAD MASSAGE (₹500)" at bounding box center [279, 366] width 418 height 19
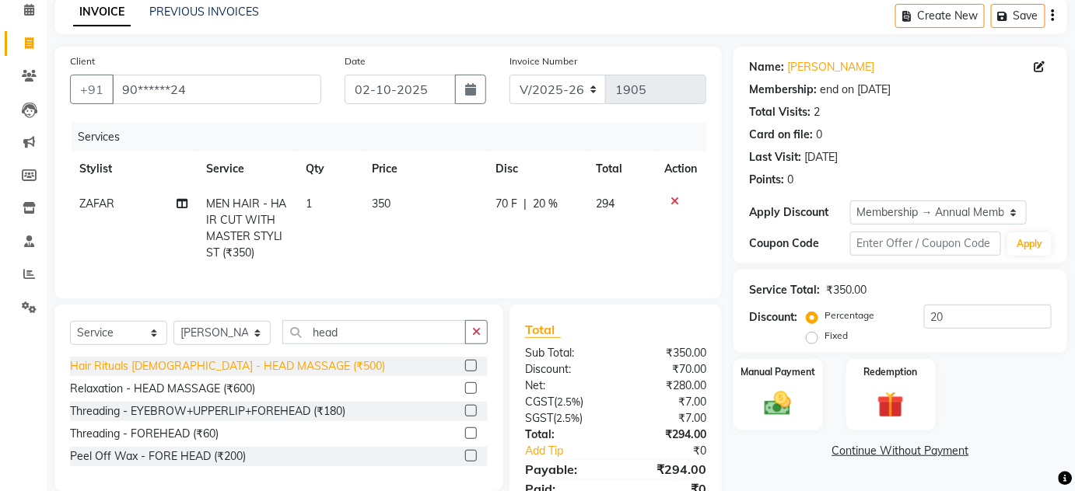
click at [271, 372] on div "Hair Rituals [DEMOGRAPHIC_DATA] - HEAD MASSAGE (₹500)" at bounding box center [227, 367] width 315 height 16
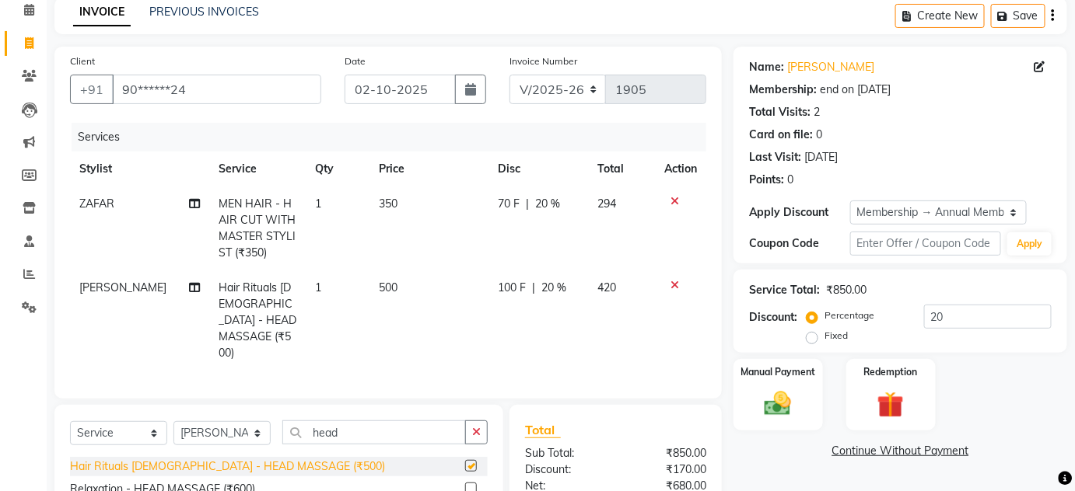
checkbox input "false"
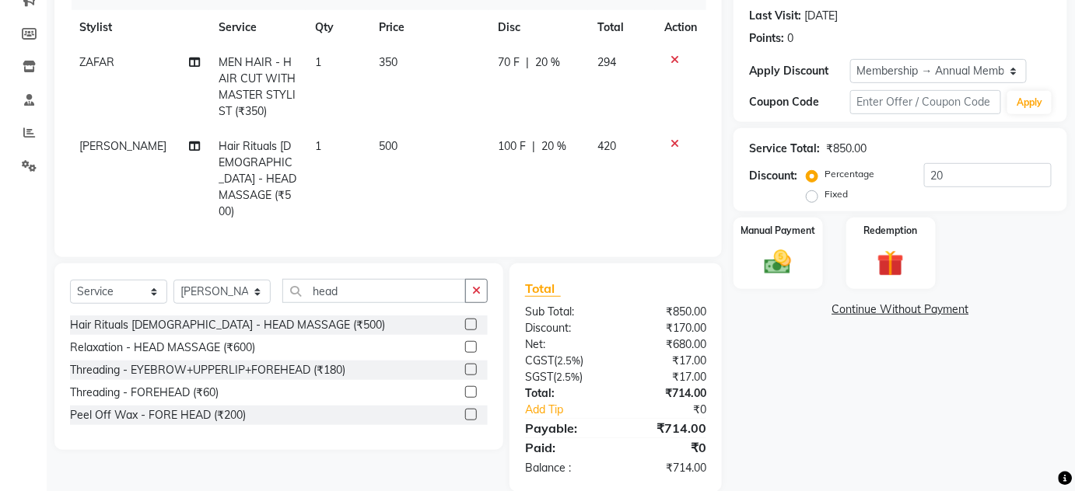
scroll to position [213, 0]
click at [802, 244] on div "Manual Payment" at bounding box center [778, 252] width 93 height 75
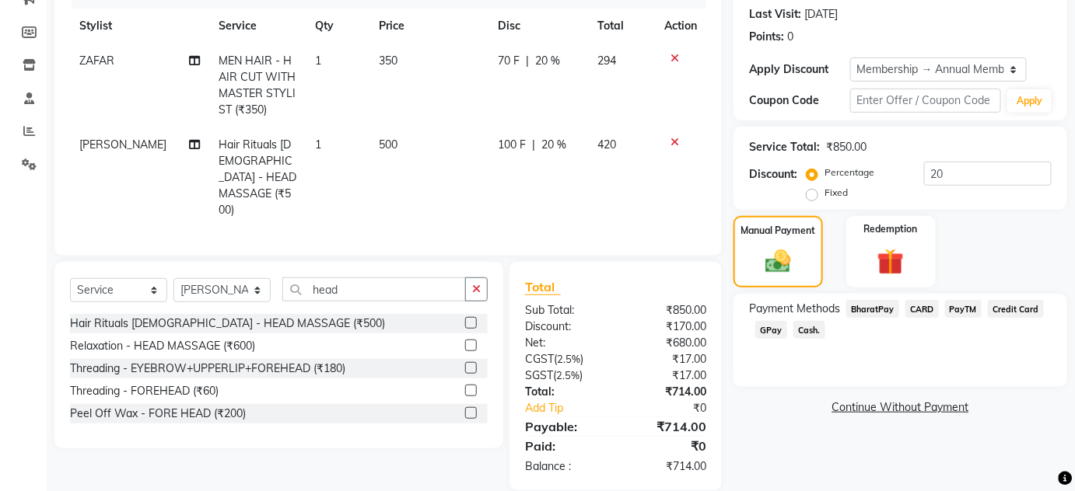
click at [768, 325] on span "GPay" at bounding box center [771, 330] width 32 height 18
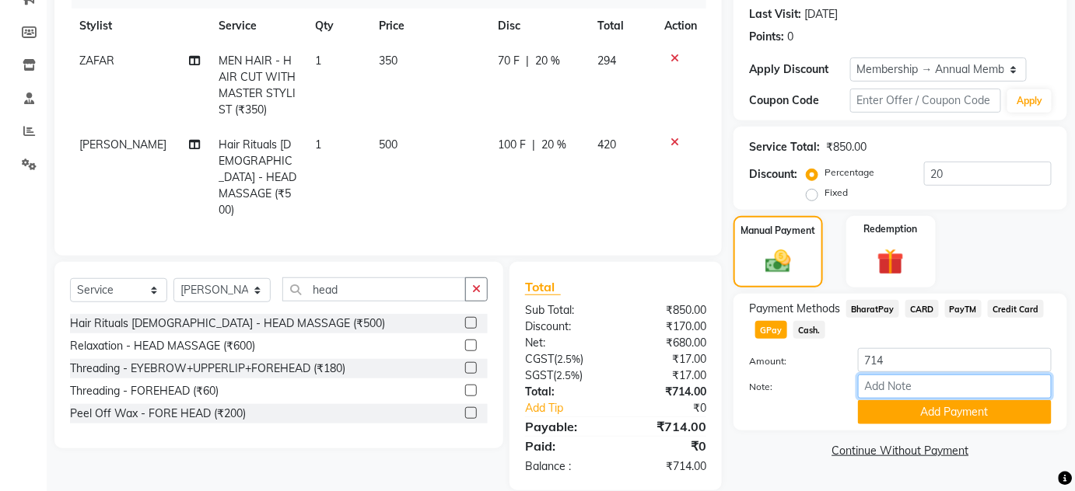
click at [947, 396] on input "Note:" at bounding box center [955, 387] width 194 height 24
click at [949, 411] on button "Add Payment" at bounding box center [955, 413] width 194 height 24
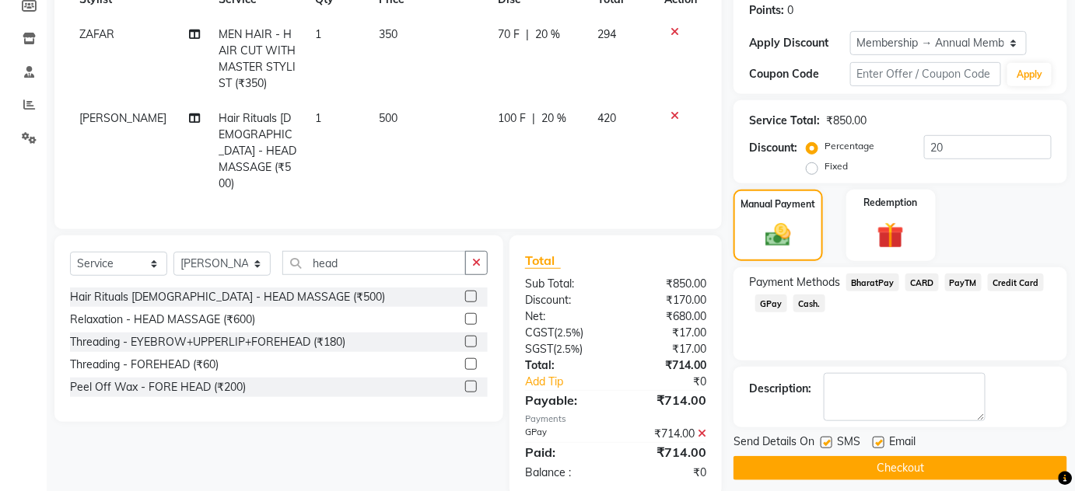
scroll to position [250, 0]
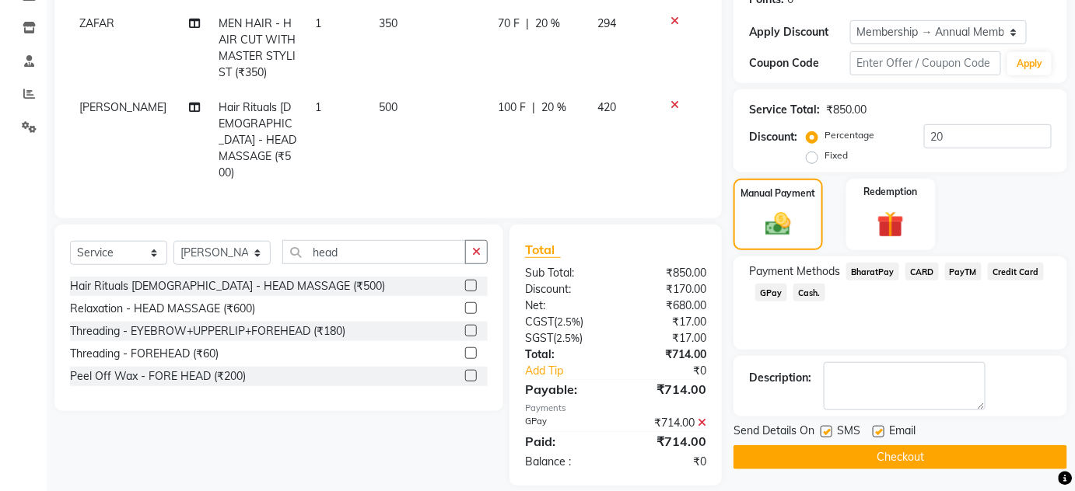
click at [831, 429] on label at bounding box center [826, 432] width 12 height 12
click at [831, 429] on input "checkbox" at bounding box center [825, 433] width 10 height 10
checkbox input "false"
click at [873, 429] on label at bounding box center [879, 432] width 12 height 12
click at [873, 429] on input "checkbox" at bounding box center [878, 433] width 10 height 10
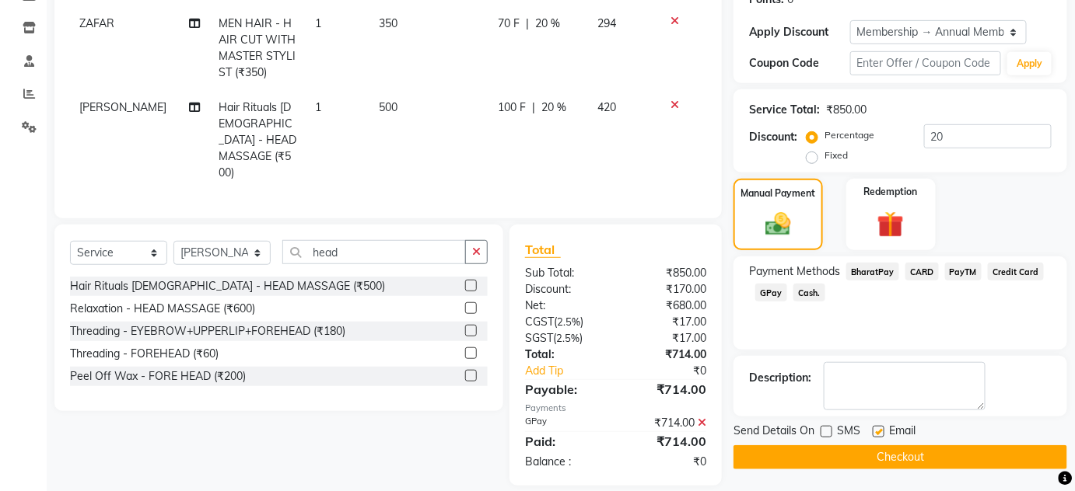
checkbox input "false"
click at [888, 460] on button "Checkout" at bounding box center [900, 458] width 334 height 24
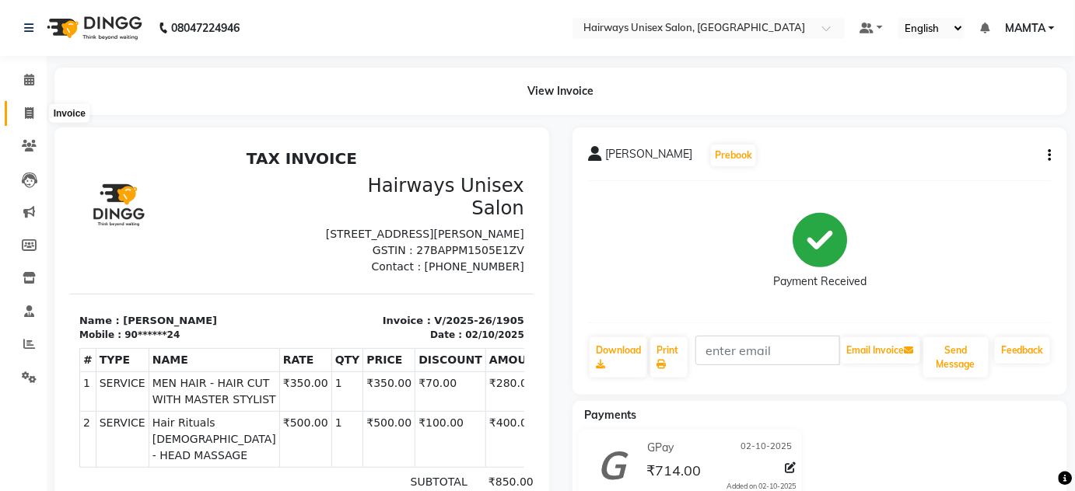
click at [28, 117] on icon at bounding box center [29, 113] width 9 height 12
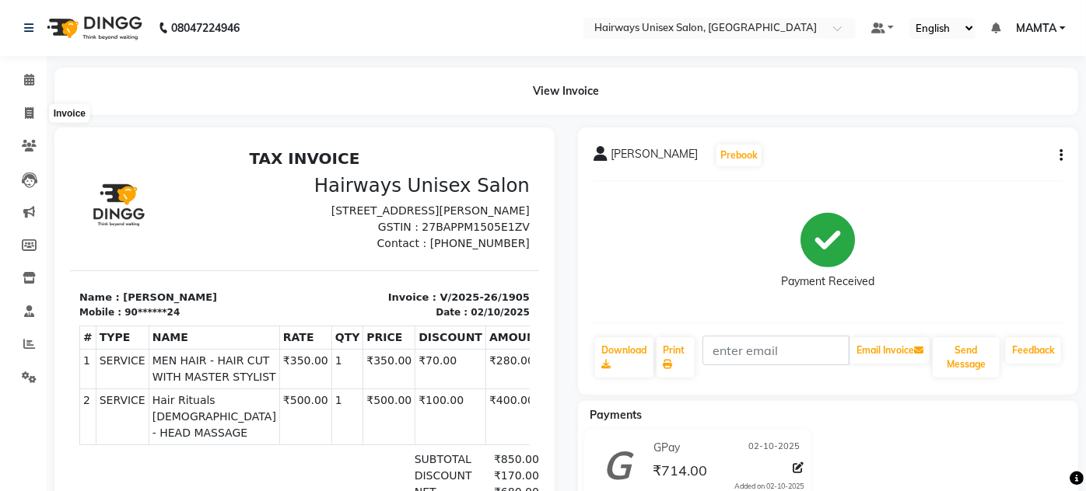
select select "8320"
select select "service"
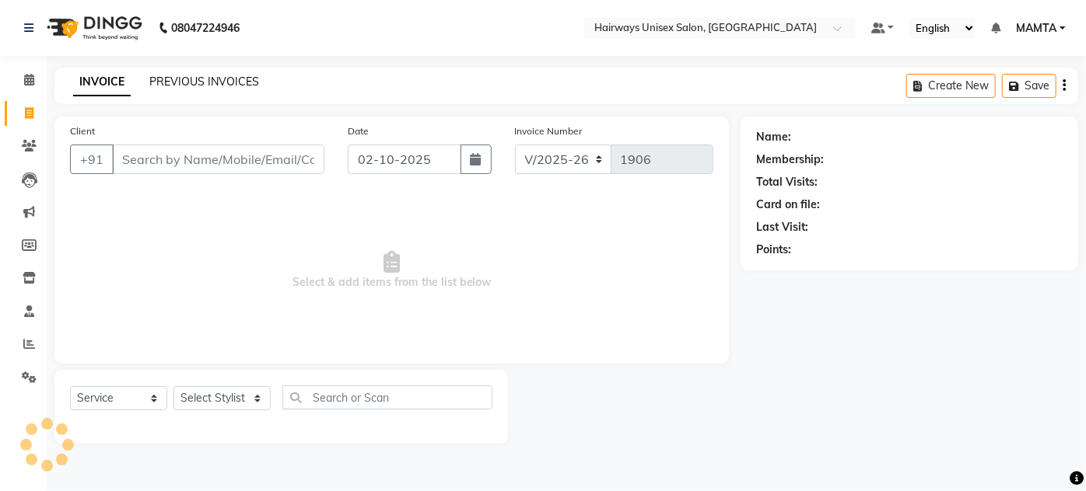
click at [187, 81] on link "PREVIOUS INVOICES" at bounding box center [204, 82] width 110 height 14
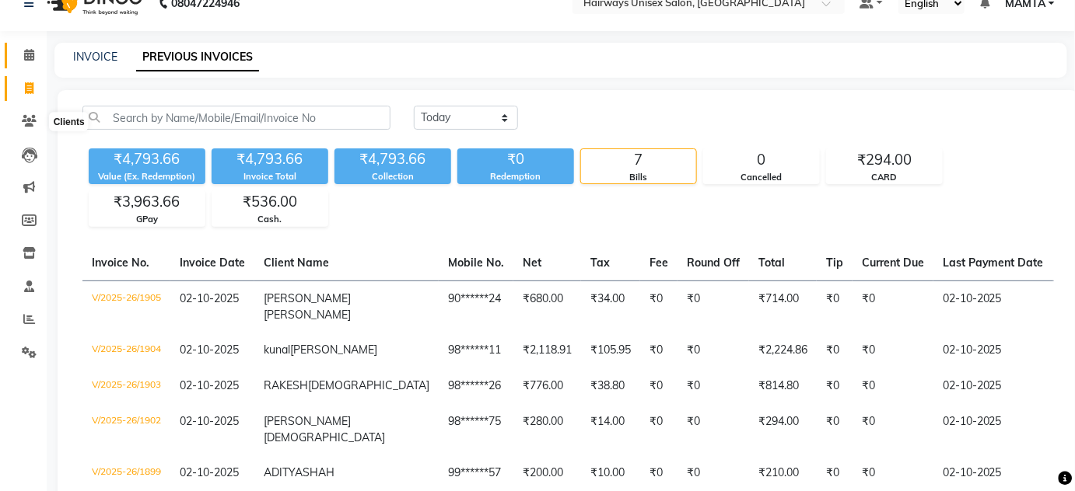
scroll to position [24, 0]
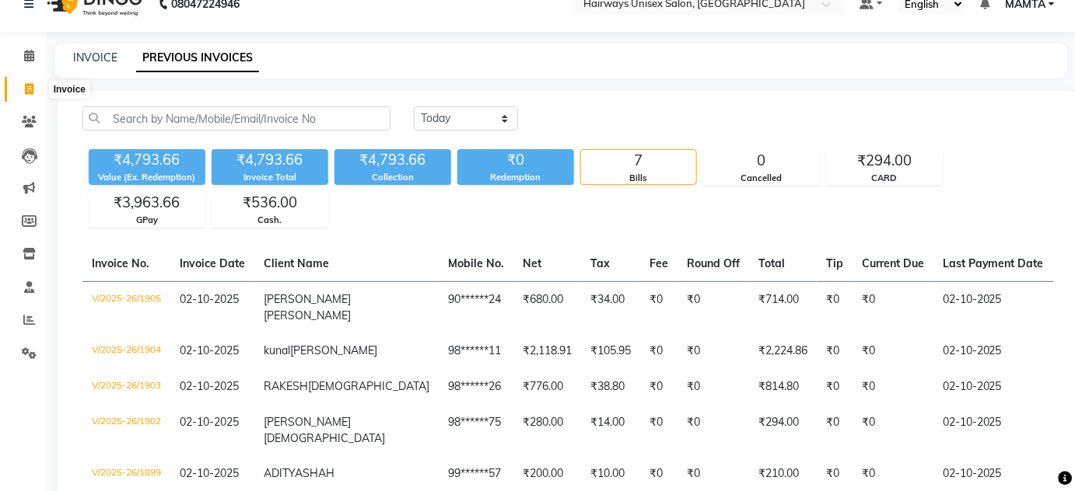
click at [27, 86] on icon at bounding box center [29, 89] width 9 height 12
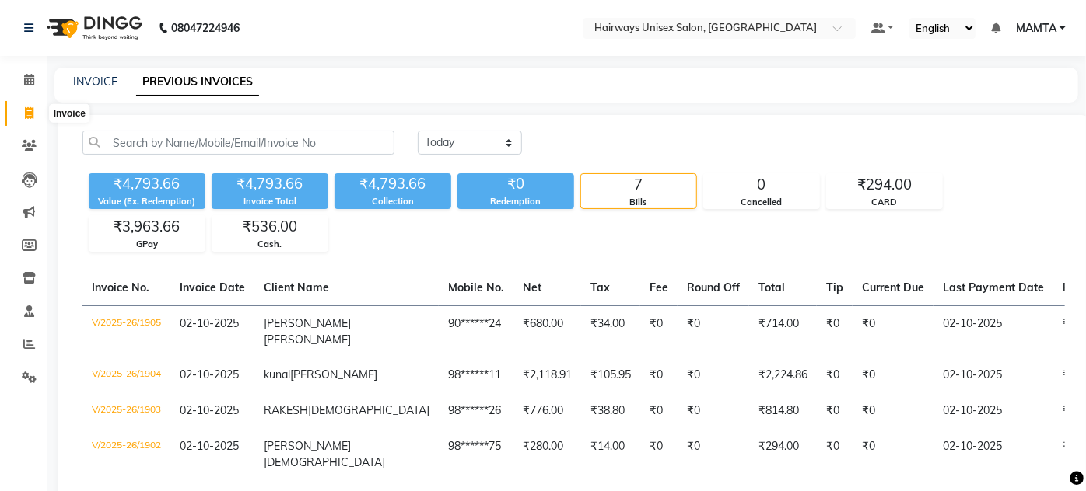
select select "8320"
select select "service"
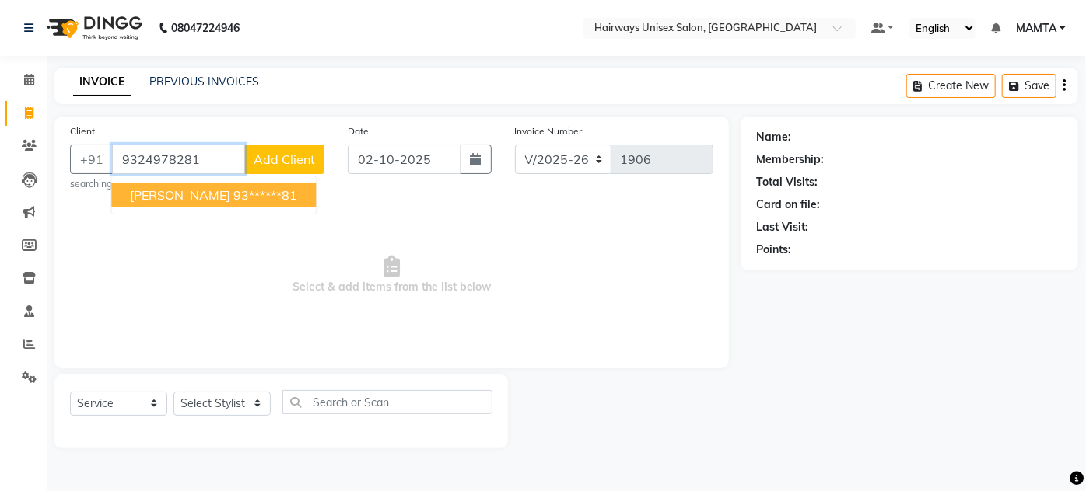
type input "9324978281"
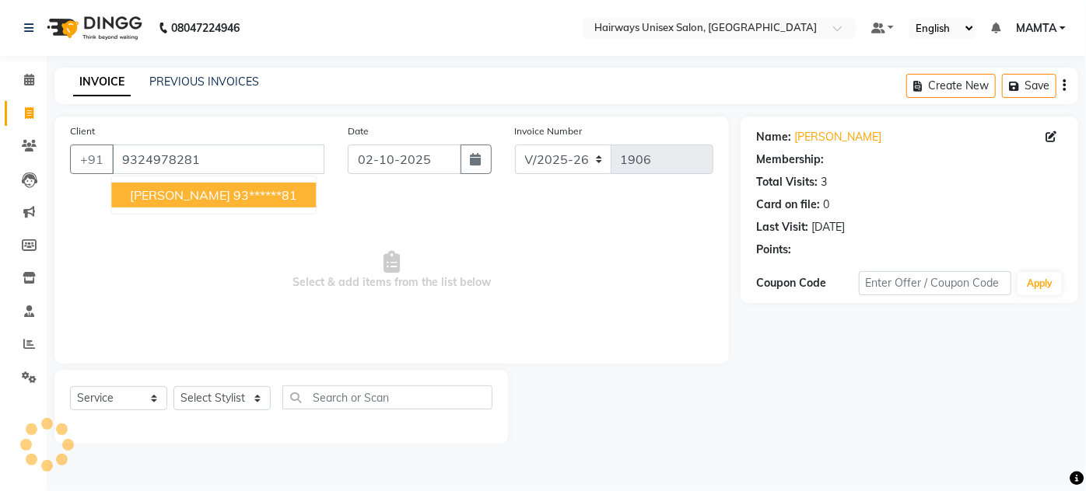
select select "1: Object"
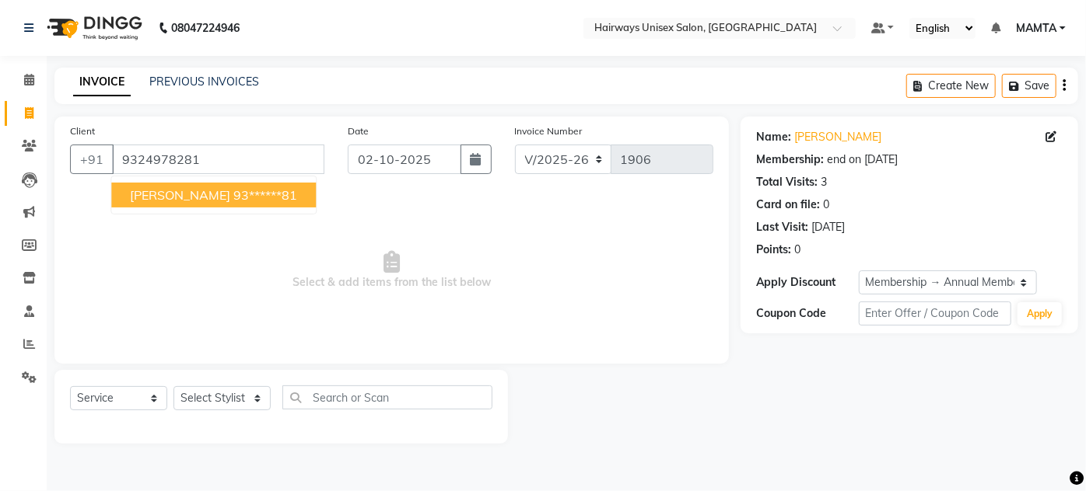
click at [162, 192] on span "[PERSON_NAME]" at bounding box center [180, 195] width 100 height 16
type input "93******81"
select select "1: Object"
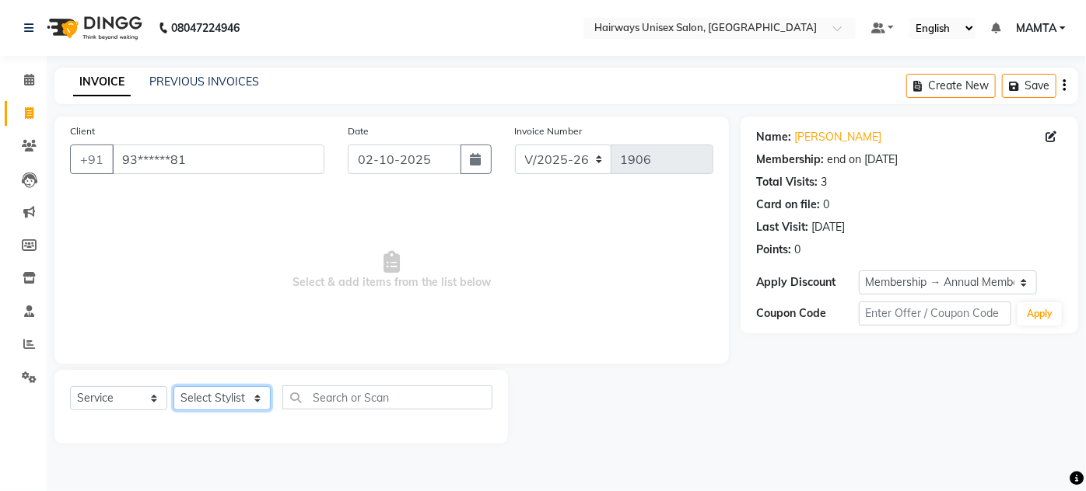
click at [220, 395] on select "Select Stylist [PERSON_NAME] [PERSON_NAME] [PERSON_NAME] MAMTA POOJA [PERSON_NA…" at bounding box center [221, 399] width 97 height 24
select select "80508"
click at [173, 387] on select "Select Stylist [PERSON_NAME] [PERSON_NAME] [PERSON_NAME] MAMTA POOJA [PERSON_NA…" at bounding box center [221, 399] width 97 height 24
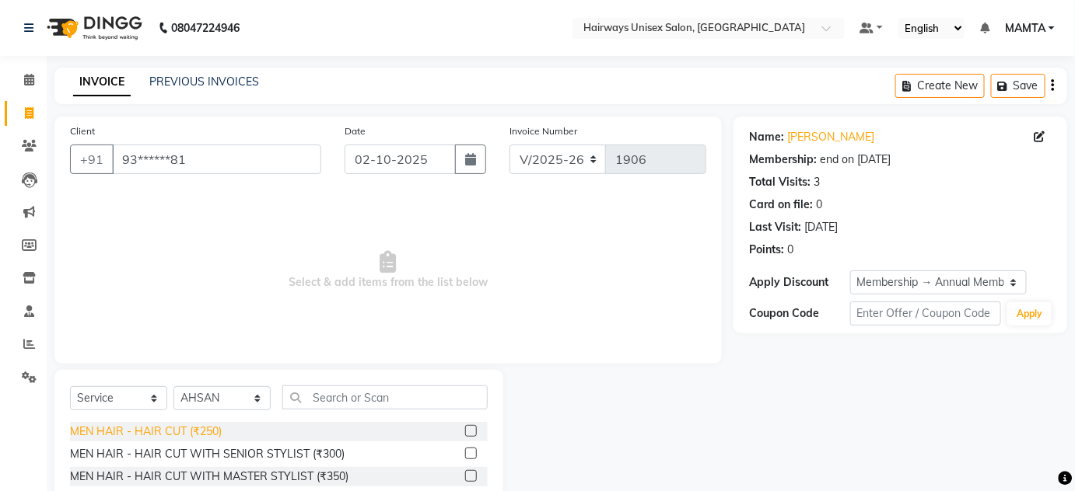
click at [197, 435] on div "MEN HAIR - HAIR CUT (₹250)" at bounding box center [146, 432] width 152 height 16
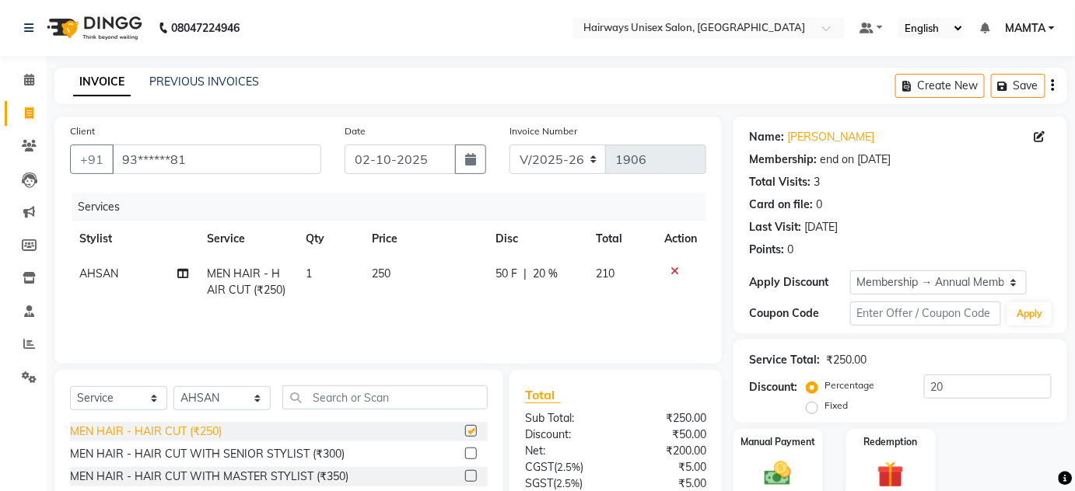
checkbox input "false"
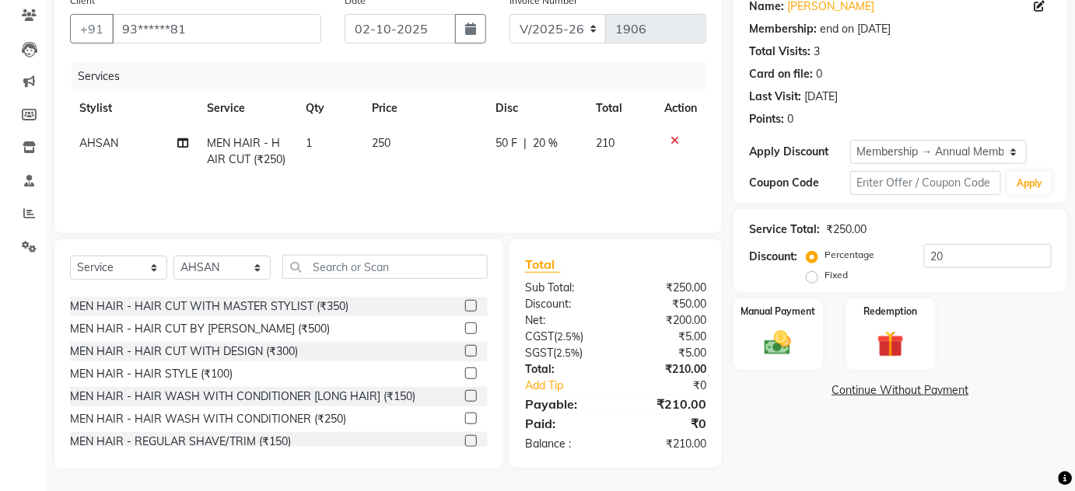
scroll to position [70, 0]
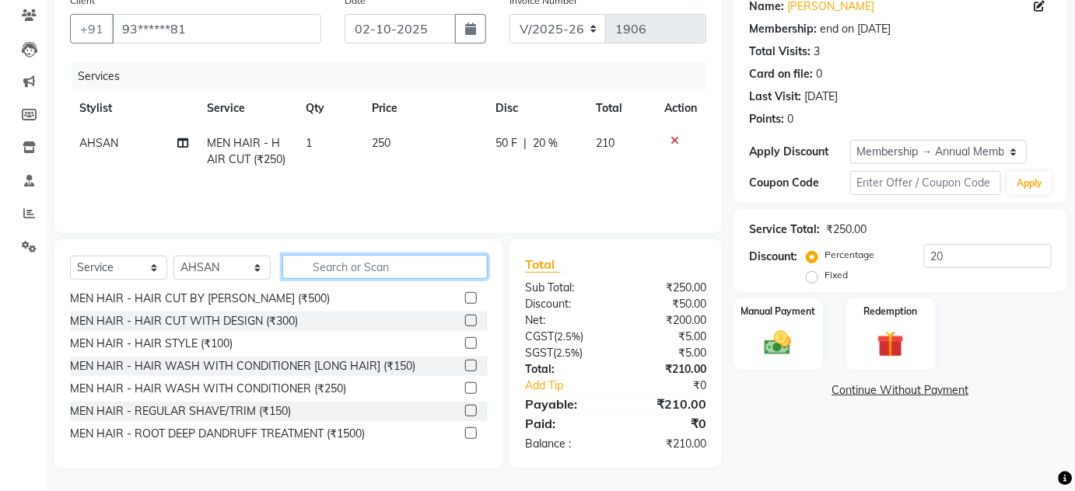
click at [317, 277] on input "text" at bounding box center [384, 267] width 205 height 24
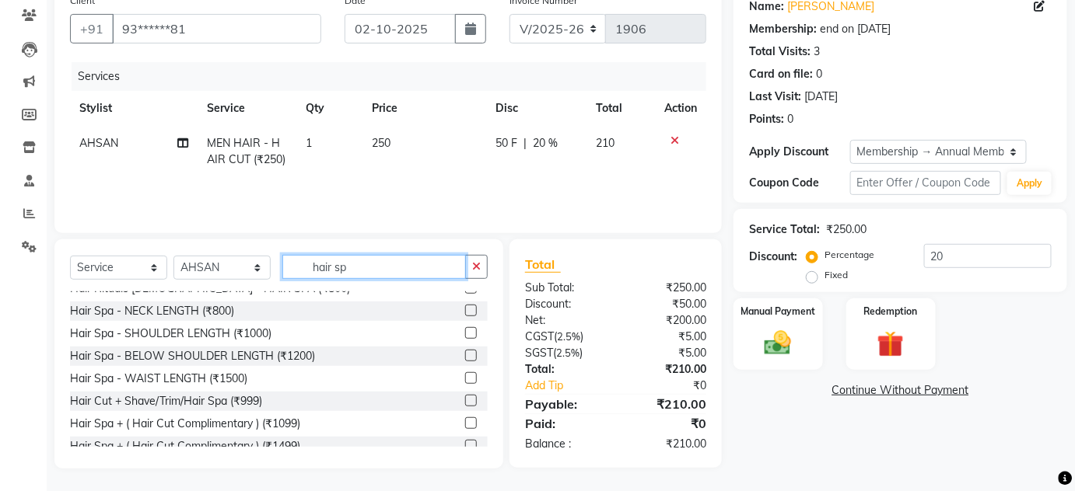
scroll to position [0, 0]
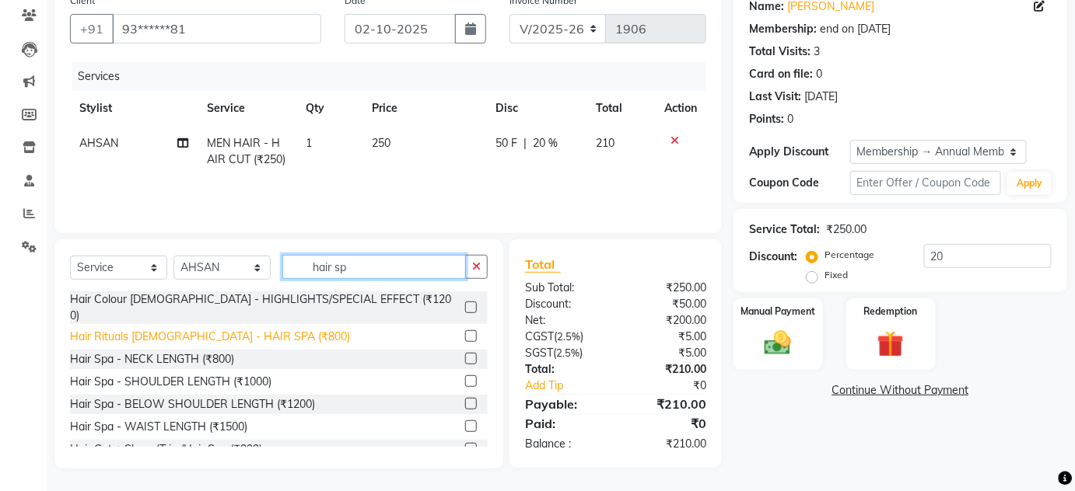
type input "hair sp"
click at [209, 329] on div "Hair Rituals [DEMOGRAPHIC_DATA] - HAIR SPA (₹800)" at bounding box center [210, 337] width 280 height 16
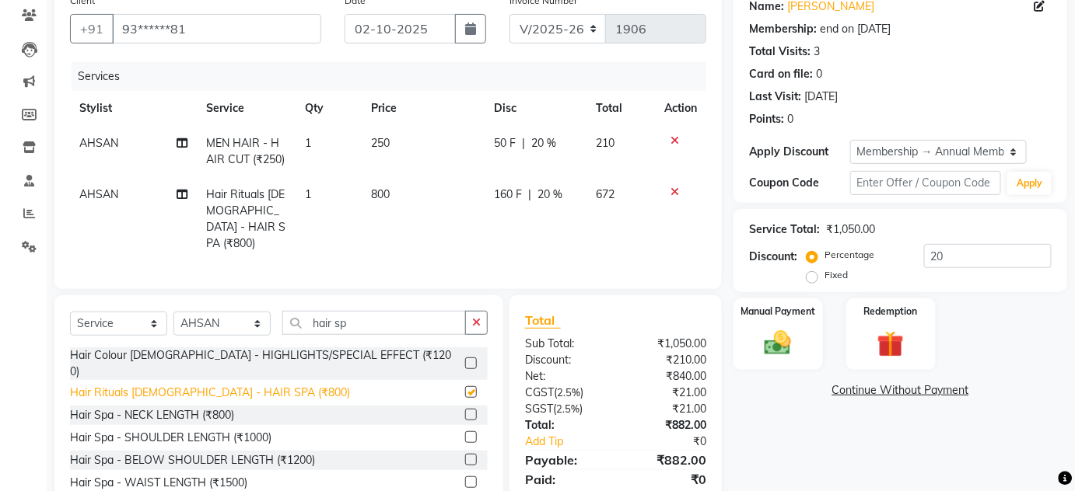
checkbox input "false"
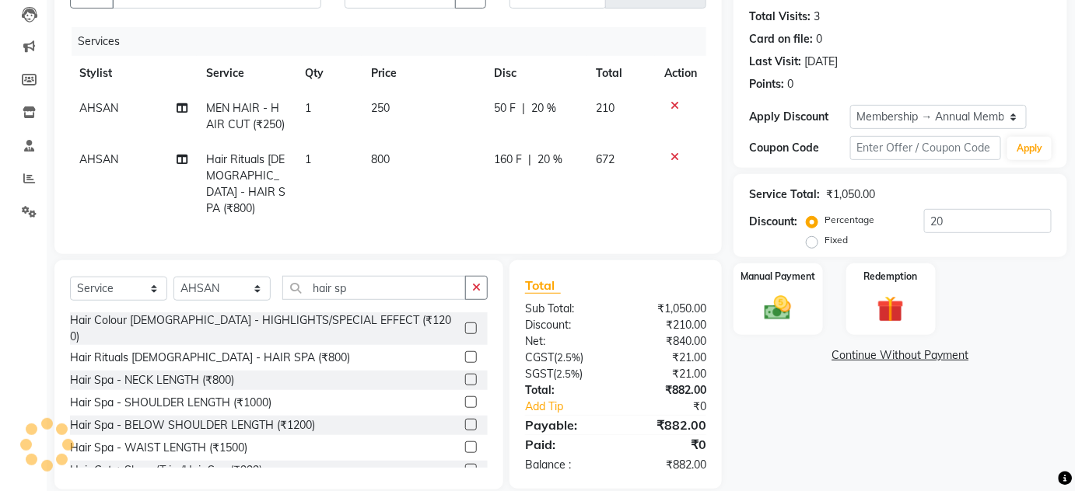
scroll to position [181, 0]
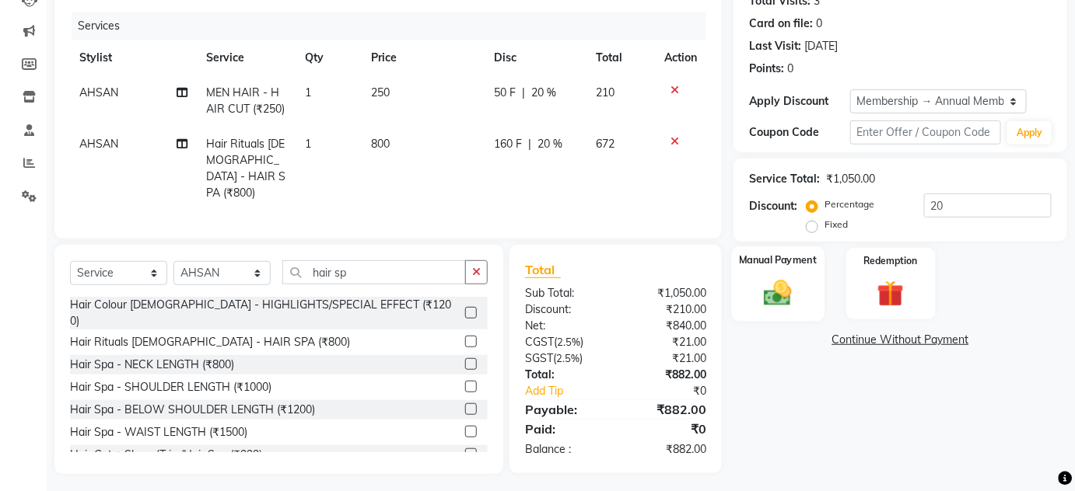
click at [782, 263] on label "Manual Payment" at bounding box center [778, 260] width 78 height 15
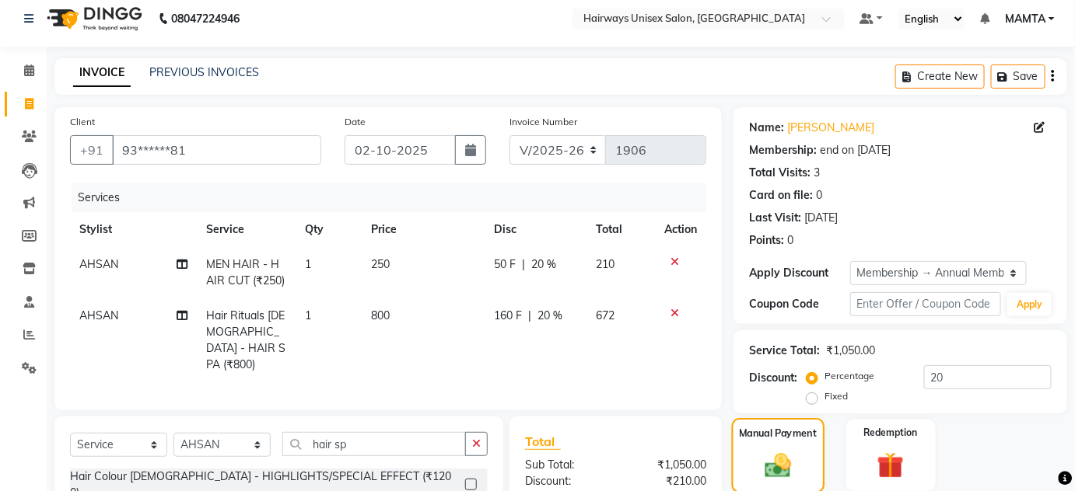
scroll to position [0, 0]
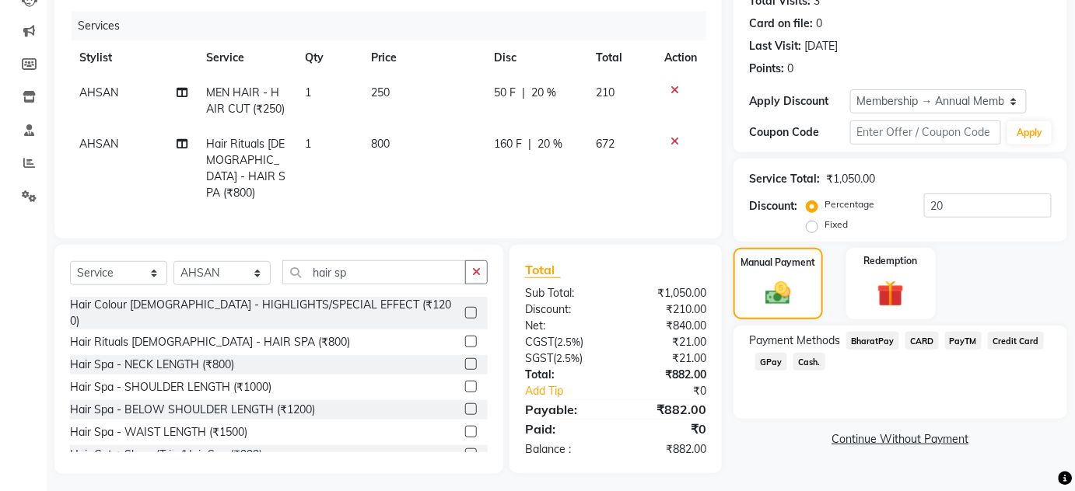
click at [800, 364] on span "Cash." at bounding box center [809, 362] width 32 height 18
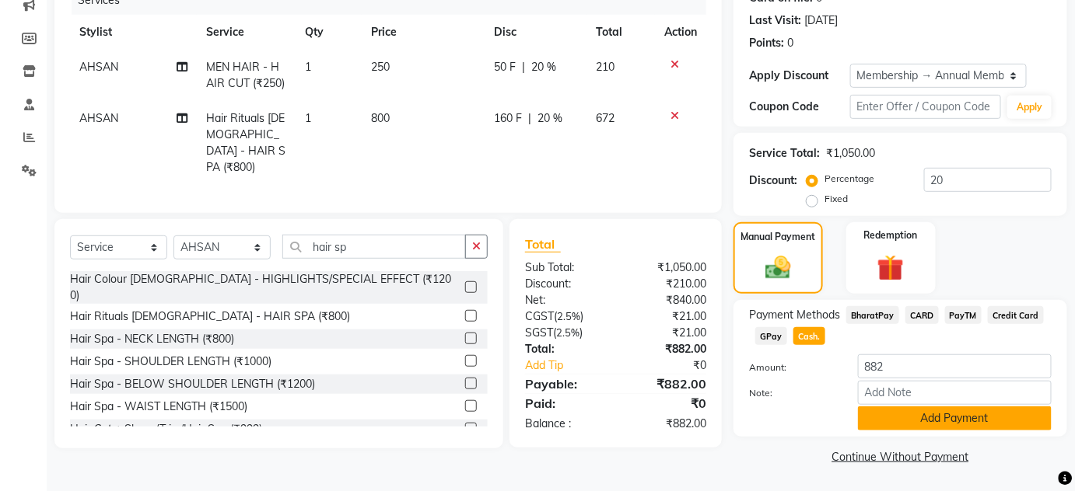
click at [919, 428] on button "Add Payment" at bounding box center [955, 419] width 194 height 24
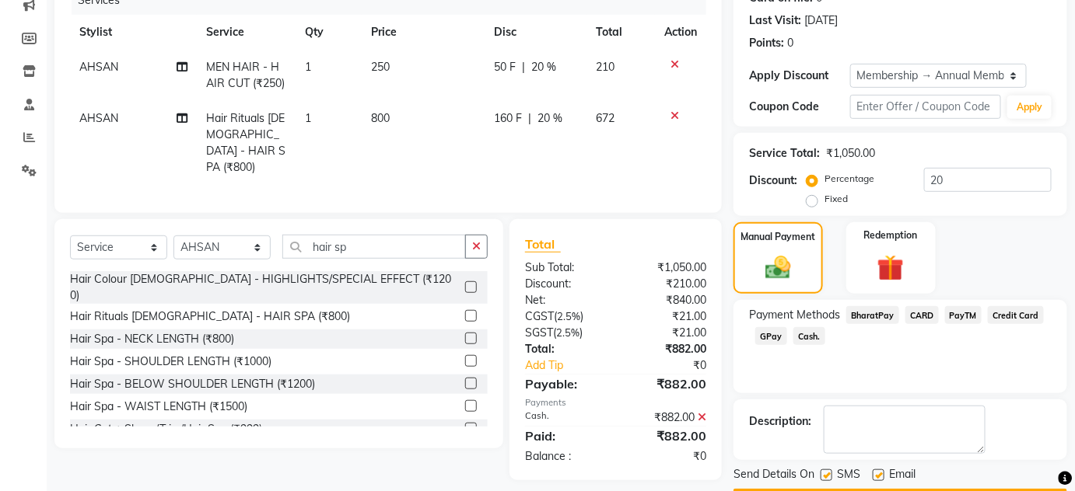
scroll to position [250, 0]
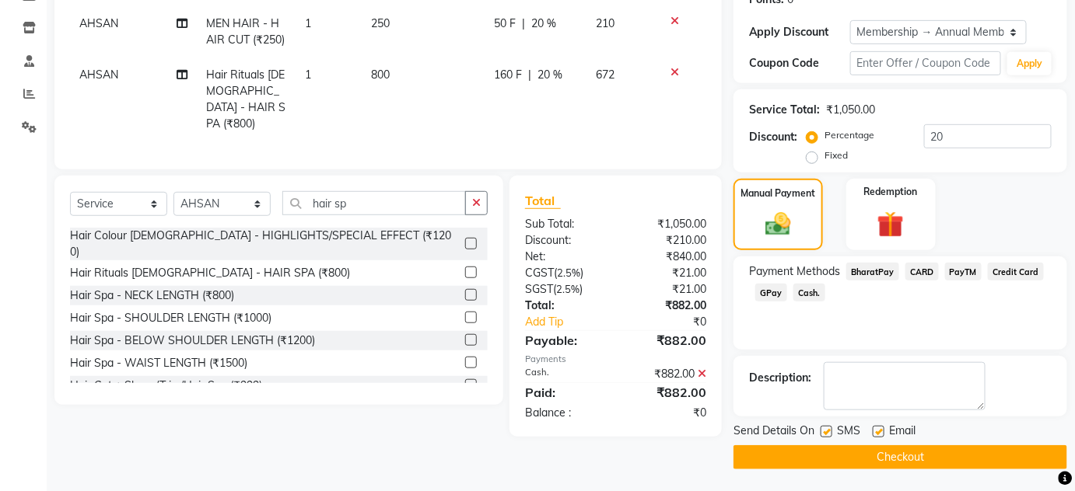
click at [827, 426] on label at bounding box center [826, 432] width 12 height 12
click at [827, 428] on input "checkbox" at bounding box center [825, 433] width 10 height 10
checkbox input "false"
click at [879, 435] on label at bounding box center [879, 432] width 12 height 12
click at [879, 435] on input "checkbox" at bounding box center [878, 433] width 10 height 10
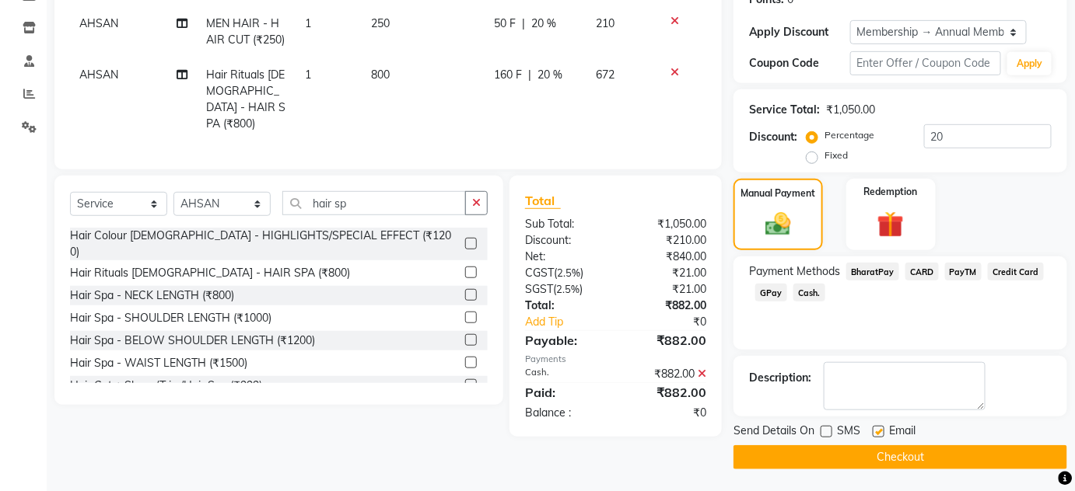
checkbox input "false"
click at [874, 461] on button "Checkout" at bounding box center [900, 458] width 334 height 24
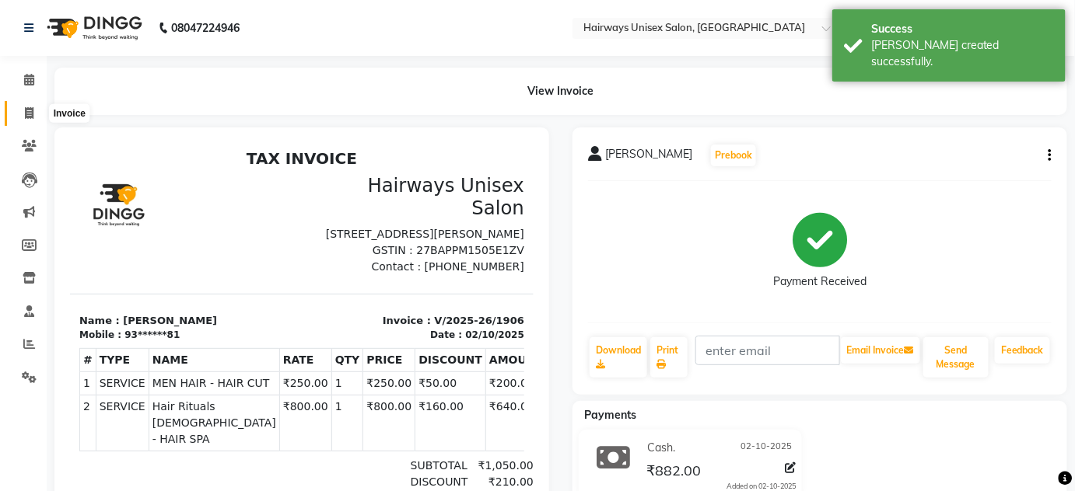
click at [33, 114] on icon at bounding box center [29, 113] width 9 height 12
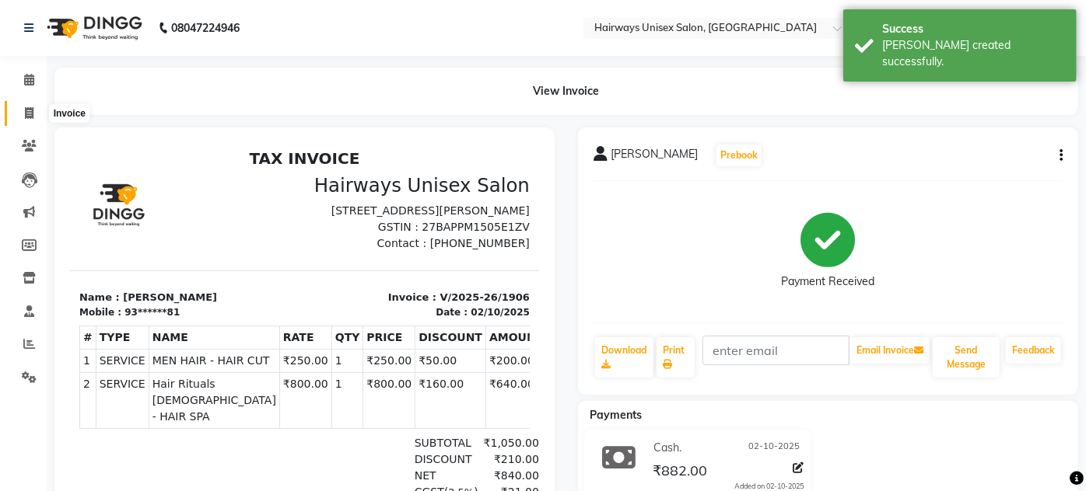
select select "8320"
select select "service"
